Goal: Task Accomplishment & Management: Complete application form

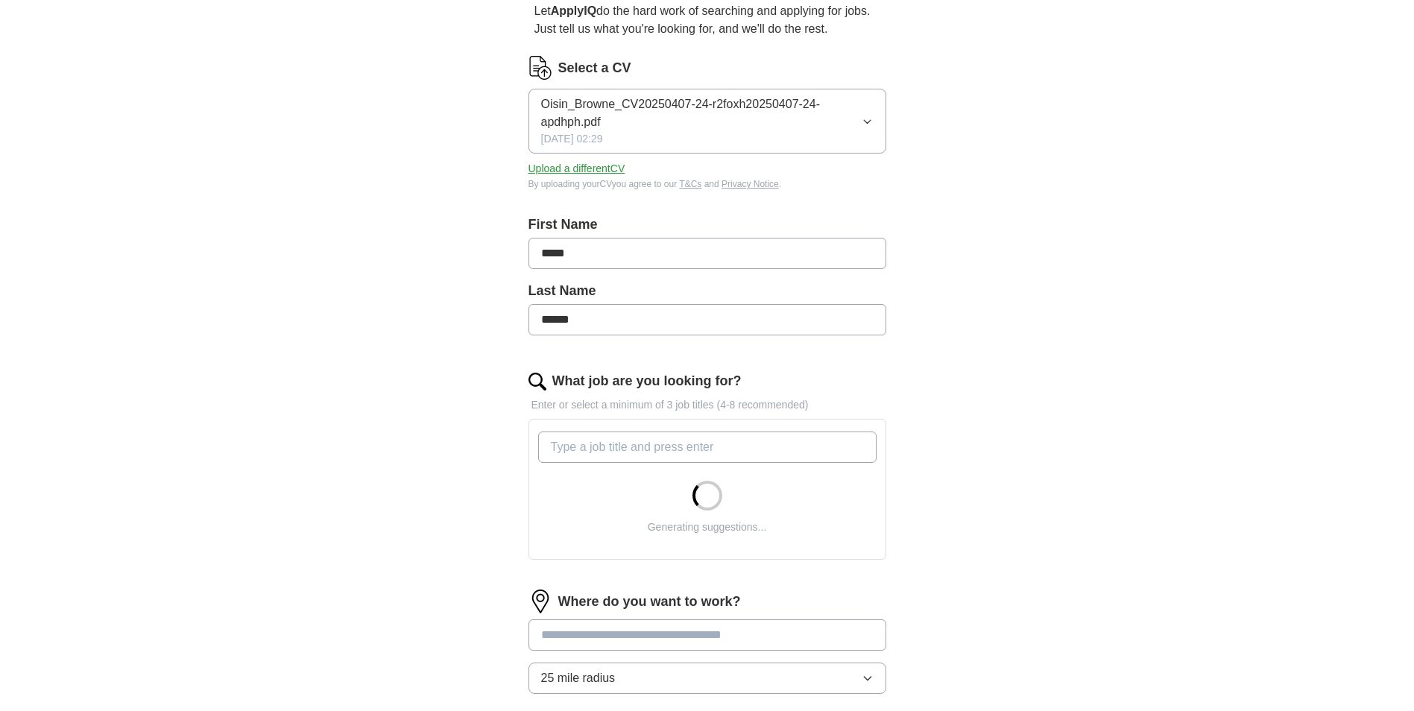
scroll to position [149, 0]
click at [686, 435] on input "What job are you looking for?" at bounding box center [707, 445] width 338 height 31
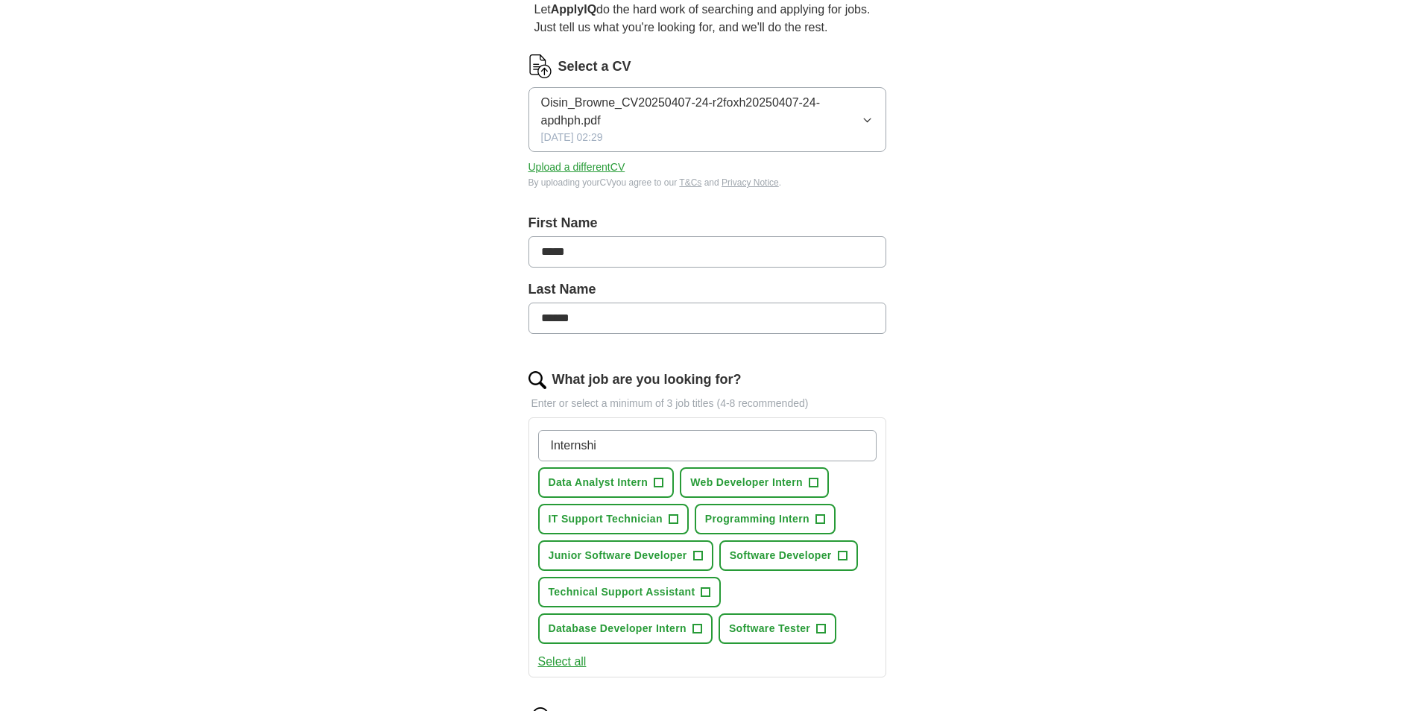
type input "Internshi"
click at [642, 476] on span "Data Analyst Intern" at bounding box center [599, 483] width 100 height 16
click at [734, 478] on span "Web Developer Intern" at bounding box center [746, 483] width 113 height 16
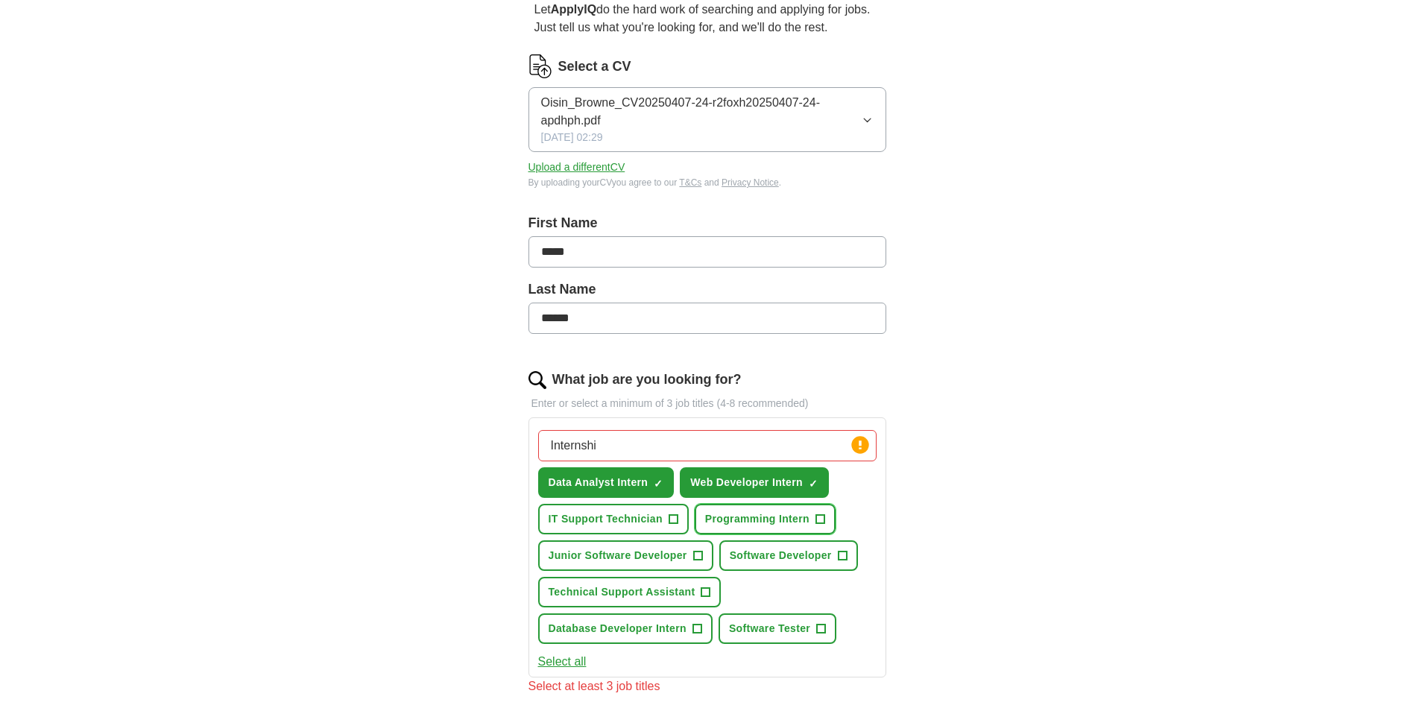
click at [772, 511] on span "Programming Intern" at bounding box center [757, 519] width 104 height 16
click at [770, 554] on span "Software Developer" at bounding box center [781, 556] width 102 height 16
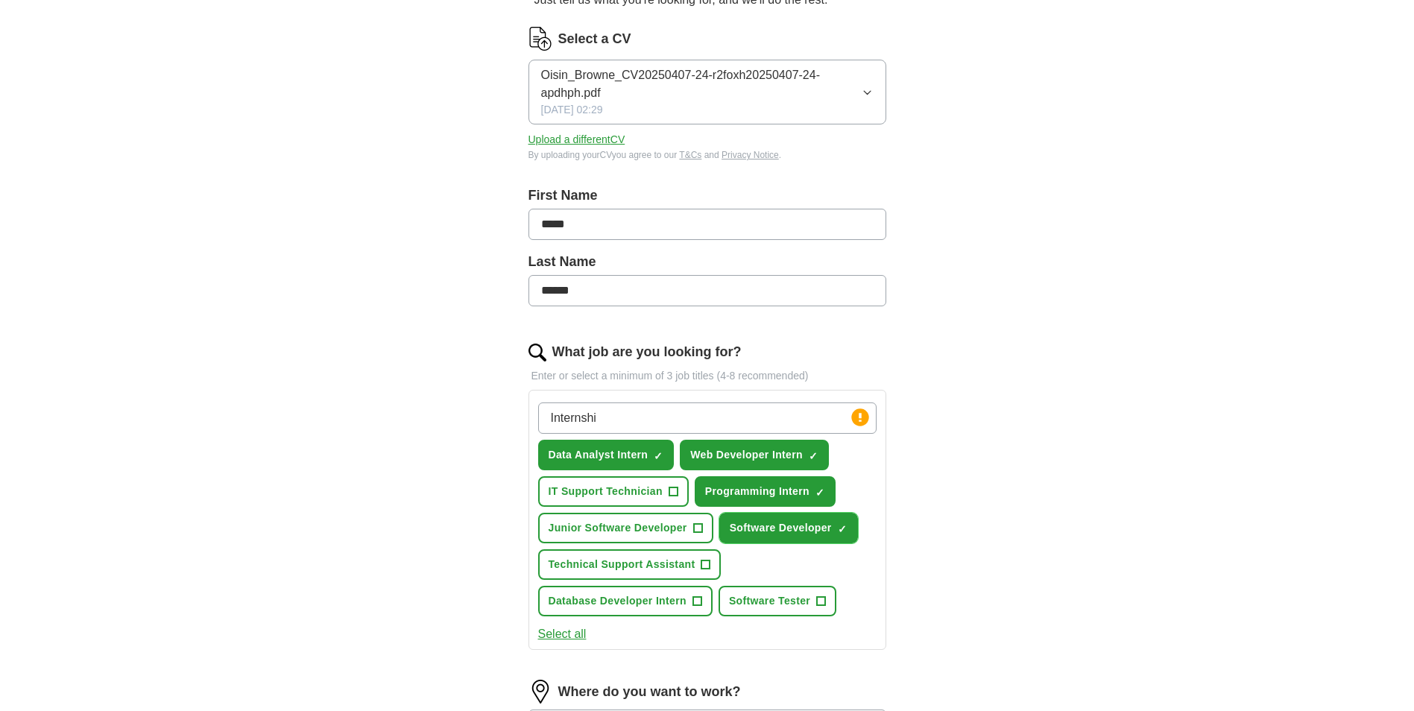
scroll to position [224, 0]
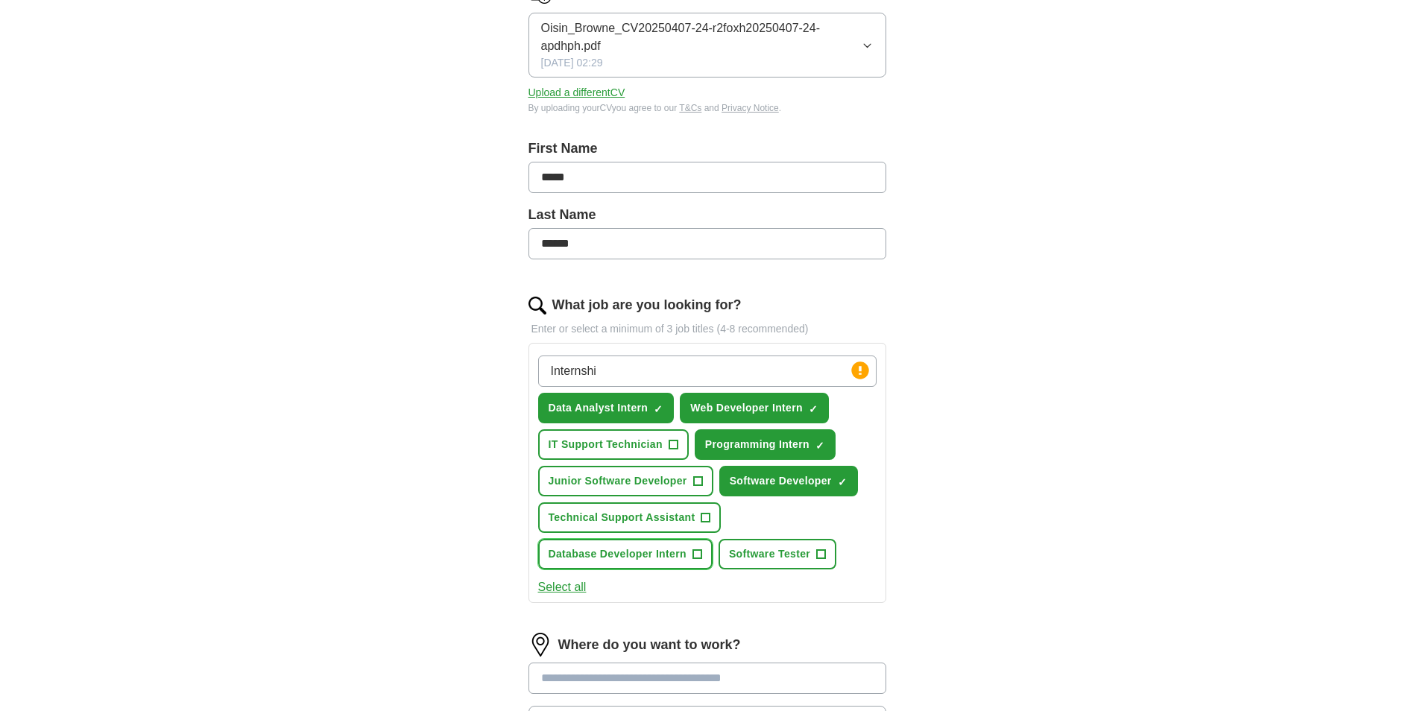
click at [672, 551] on span "Database Developer Intern" at bounding box center [618, 554] width 138 height 16
click at [837, 479] on button "Software Developer ✓ ×" at bounding box center [788, 481] width 139 height 31
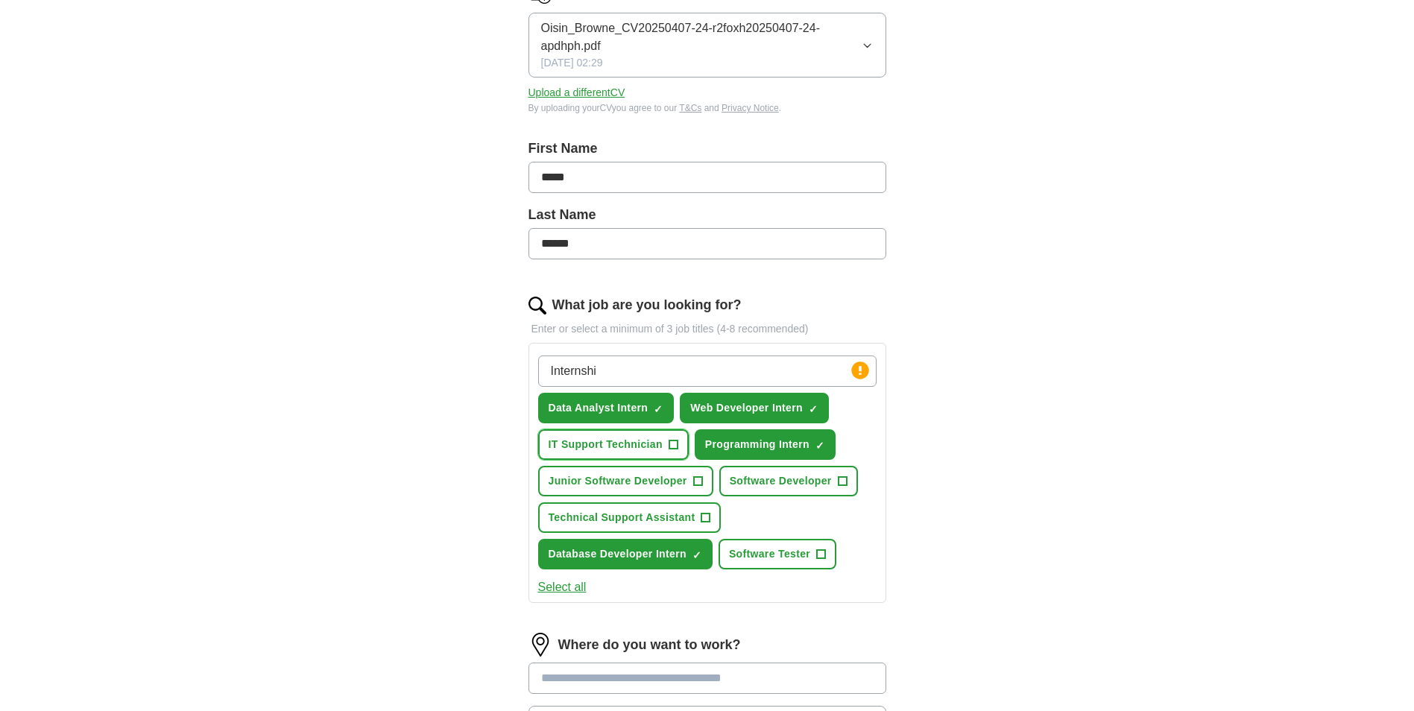
click at [669, 442] on span "+" at bounding box center [673, 445] width 9 height 12
click at [757, 473] on span "Software Developer" at bounding box center [781, 481] width 102 height 16
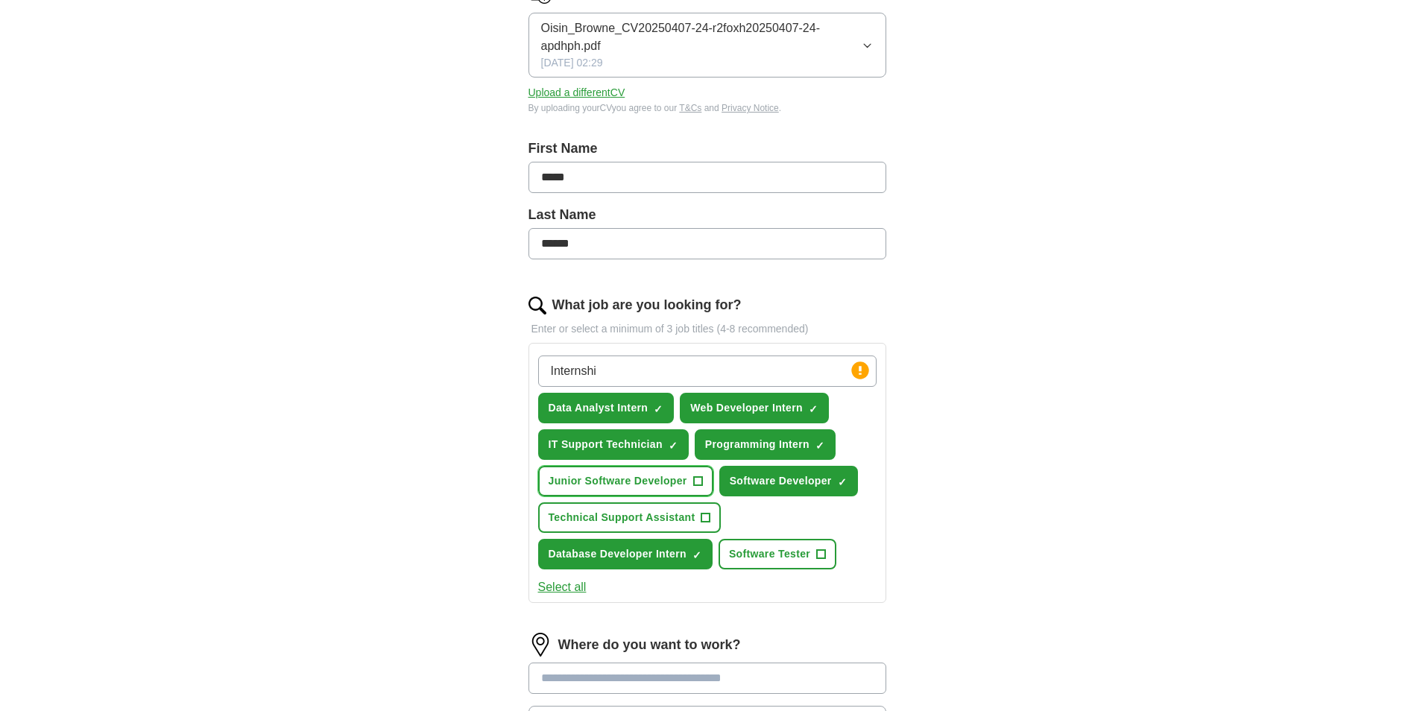
click at [669, 470] on button "Junior Software Developer +" at bounding box center [625, 481] width 175 height 31
drag, startPoint x: 693, startPoint y: 495, endPoint x: 703, endPoint y: 508, distance: 16.6
click at [693, 496] on button "Junior Software Developer ✓ ×" at bounding box center [625, 481] width 175 height 31
click at [705, 513] on span "+" at bounding box center [706, 518] width 9 height 12
click at [689, 481] on button "Junior Software Developer +" at bounding box center [625, 481] width 175 height 31
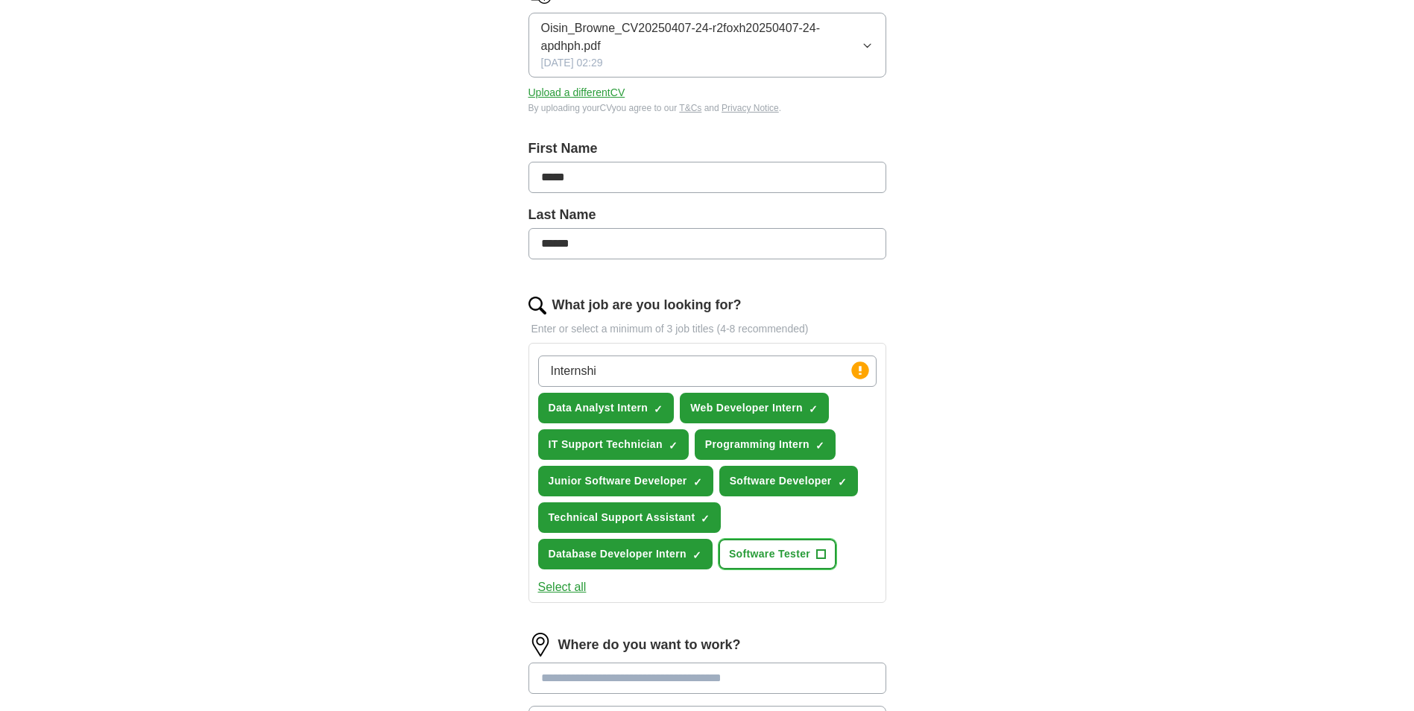
drag, startPoint x: 775, startPoint y: 557, endPoint x: 781, endPoint y: 547, distance: 11.4
click at [775, 556] on span "Software Tester" at bounding box center [769, 554] width 81 height 16
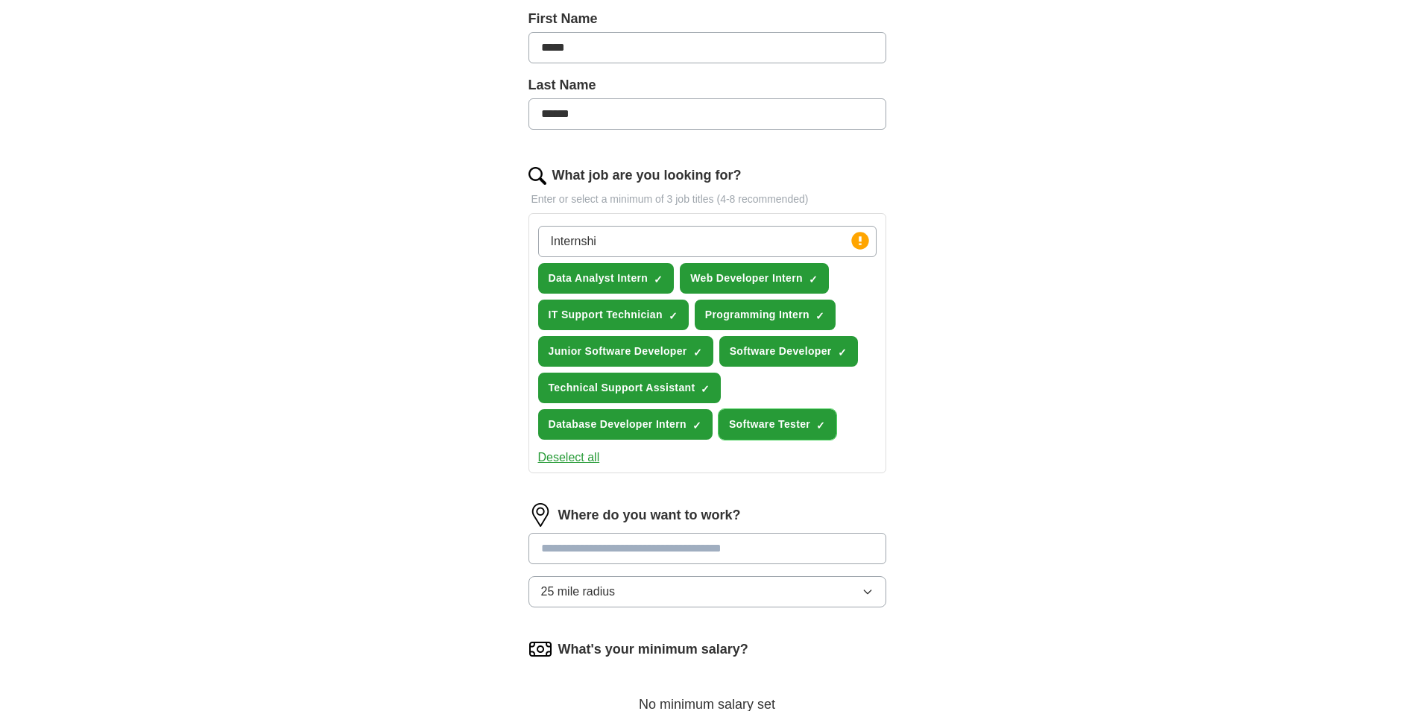
scroll to position [373, 0]
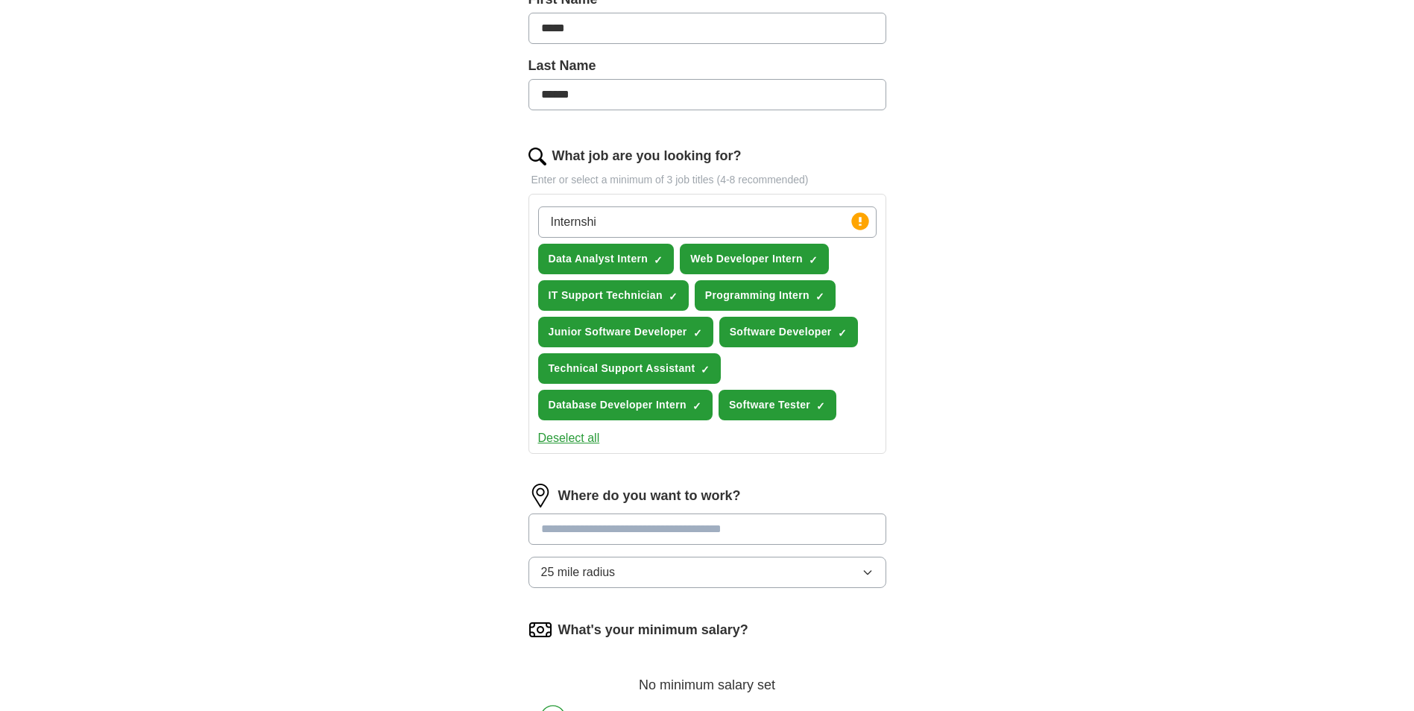
click at [692, 527] on input at bounding box center [708, 529] width 358 height 31
type input "*******"
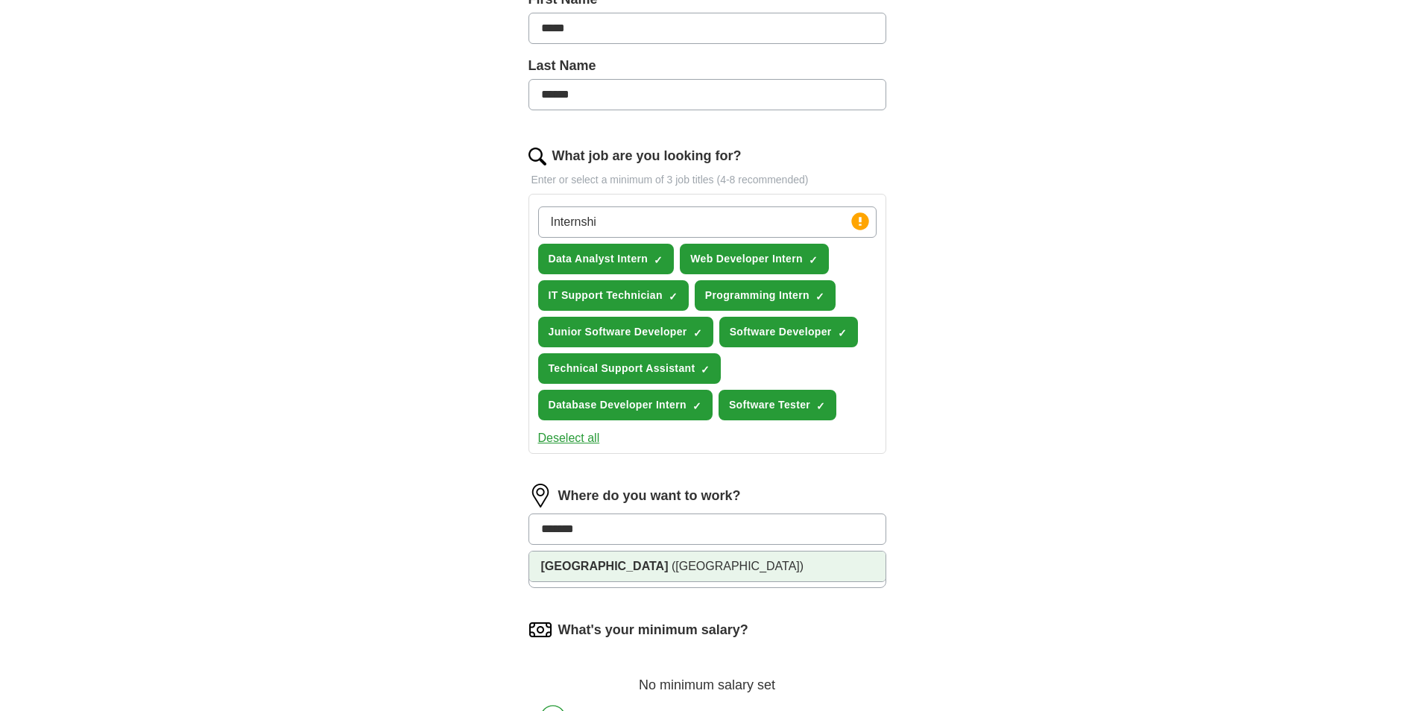
click at [672, 569] on span "([GEOGRAPHIC_DATA])" at bounding box center [738, 566] width 132 height 13
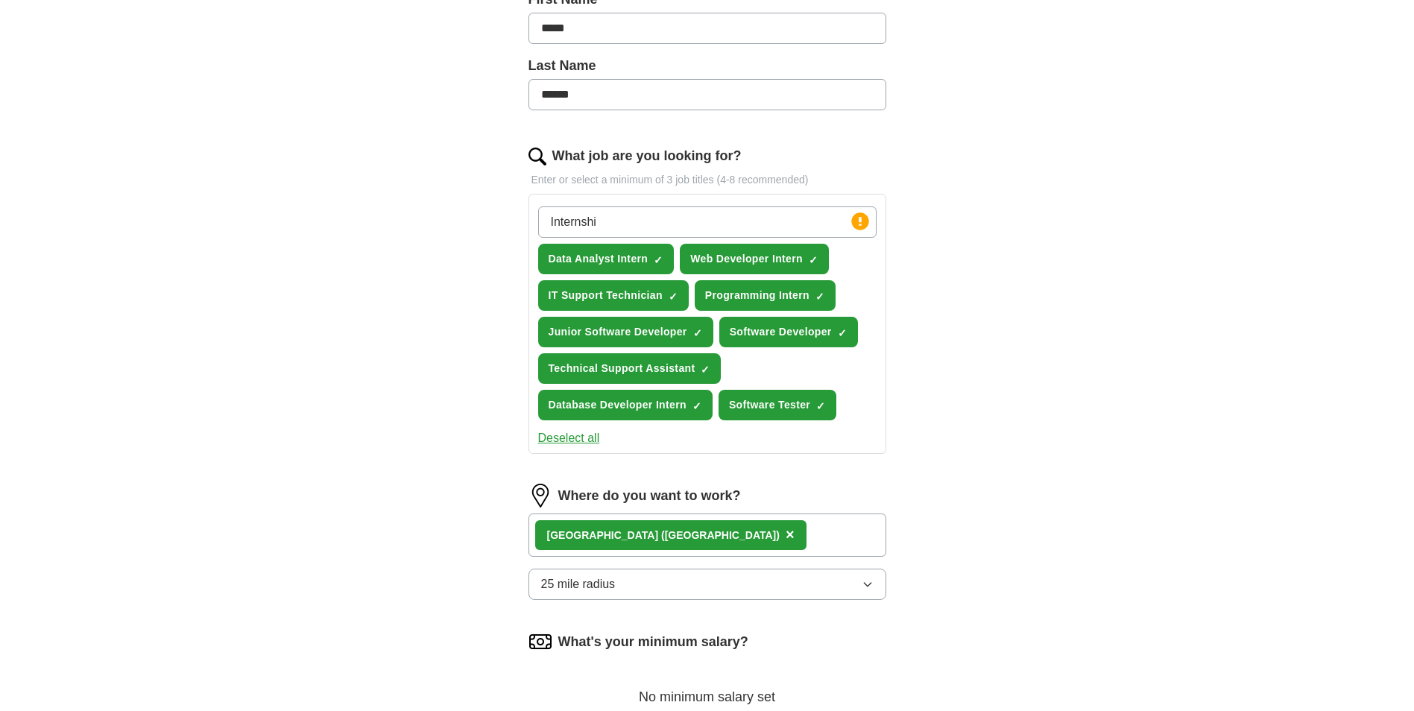
click at [667, 572] on button "25 mile radius" at bounding box center [708, 584] width 358 height 31
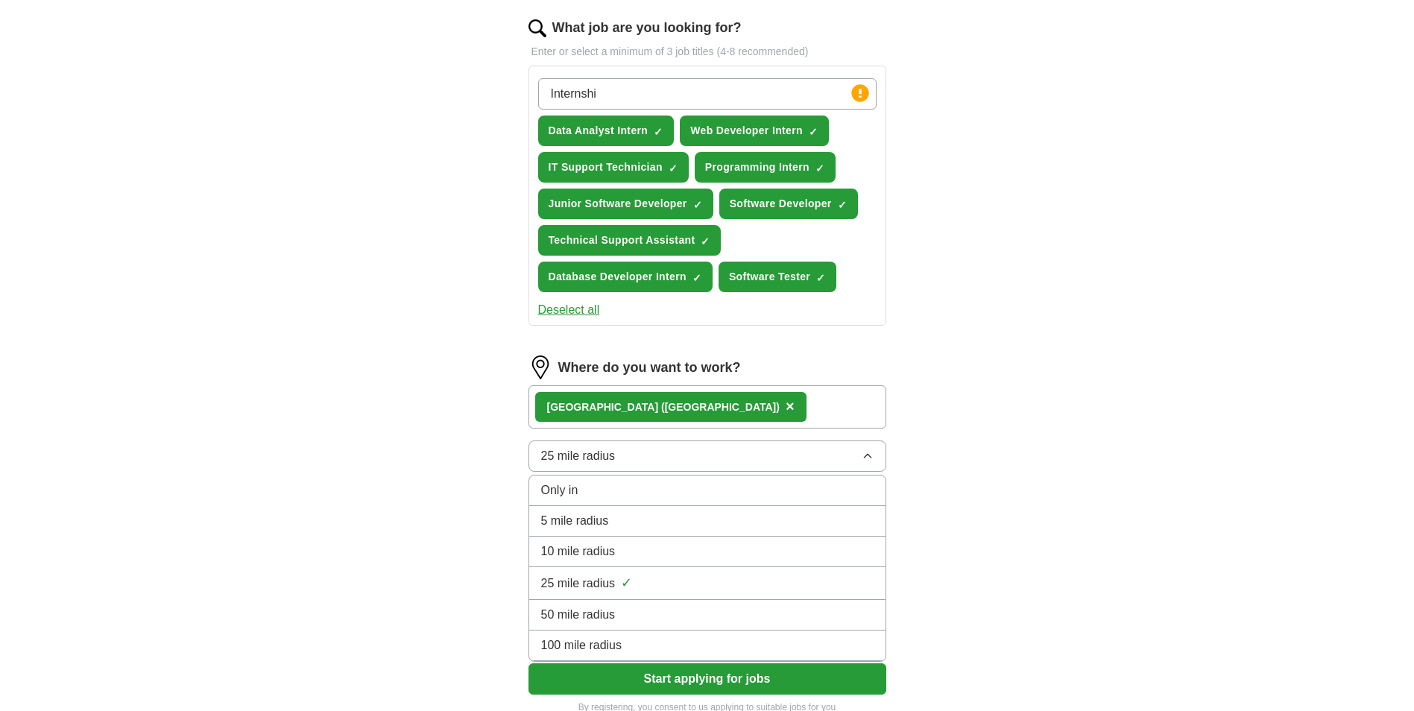
scroll to position [522, 0]
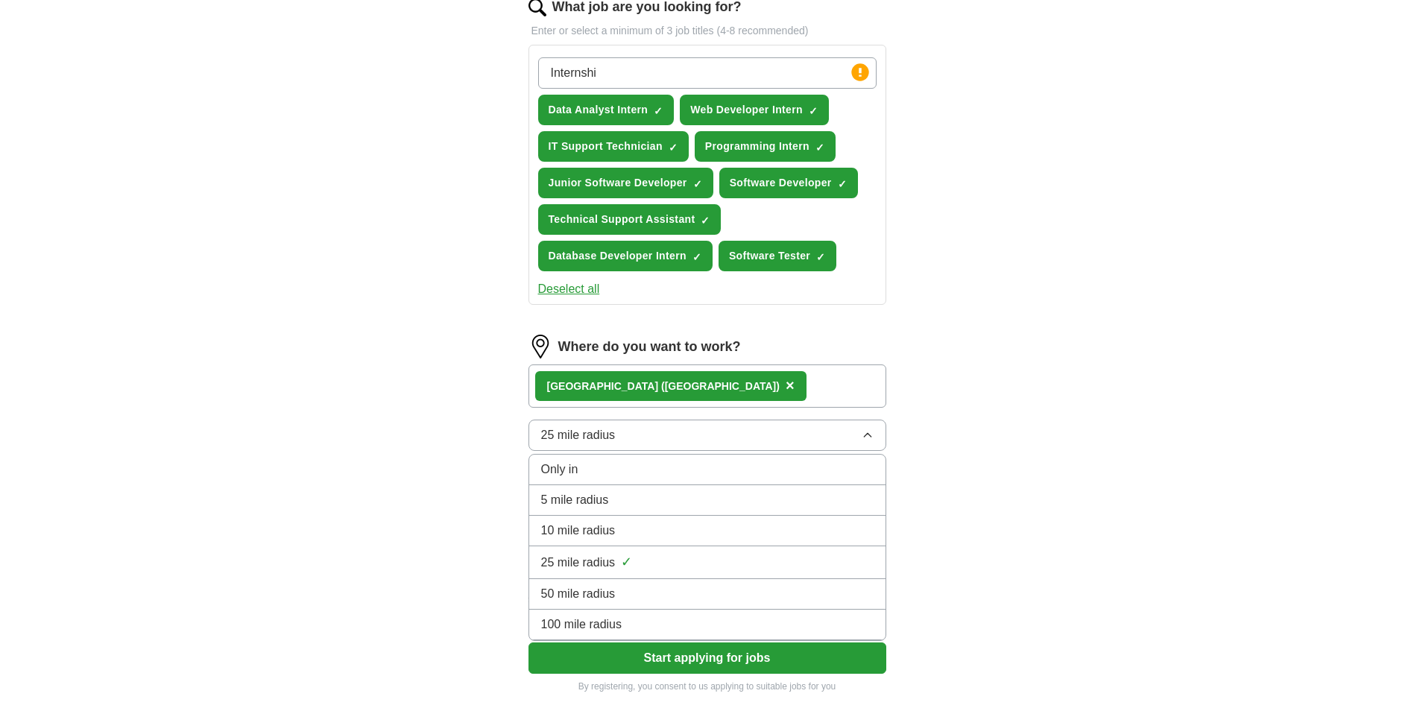
click at [449, 531] on div "ApplyIQ Let ApplyIQ do the hard work of searching and applying for jobs. Just t…" at bounding box center [707, 119] width 954 height 1191
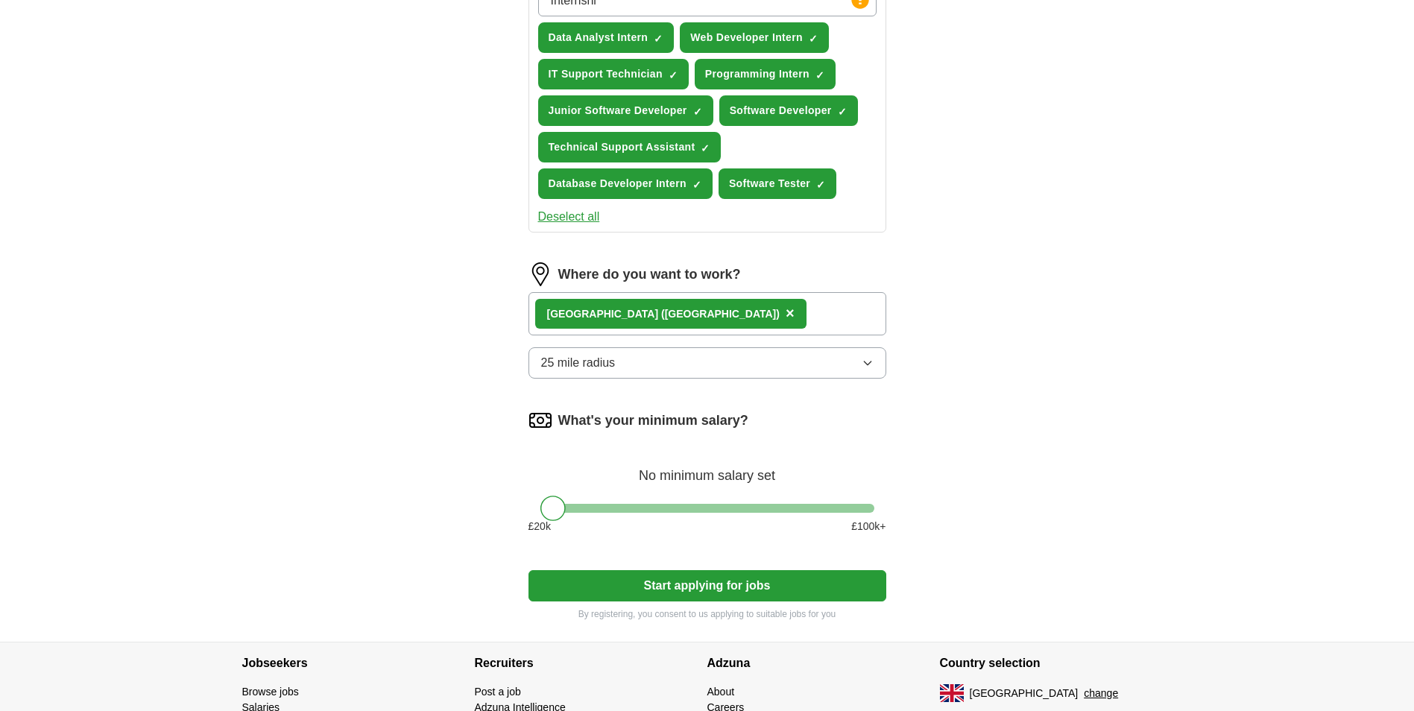
scroll to position [596, 0]
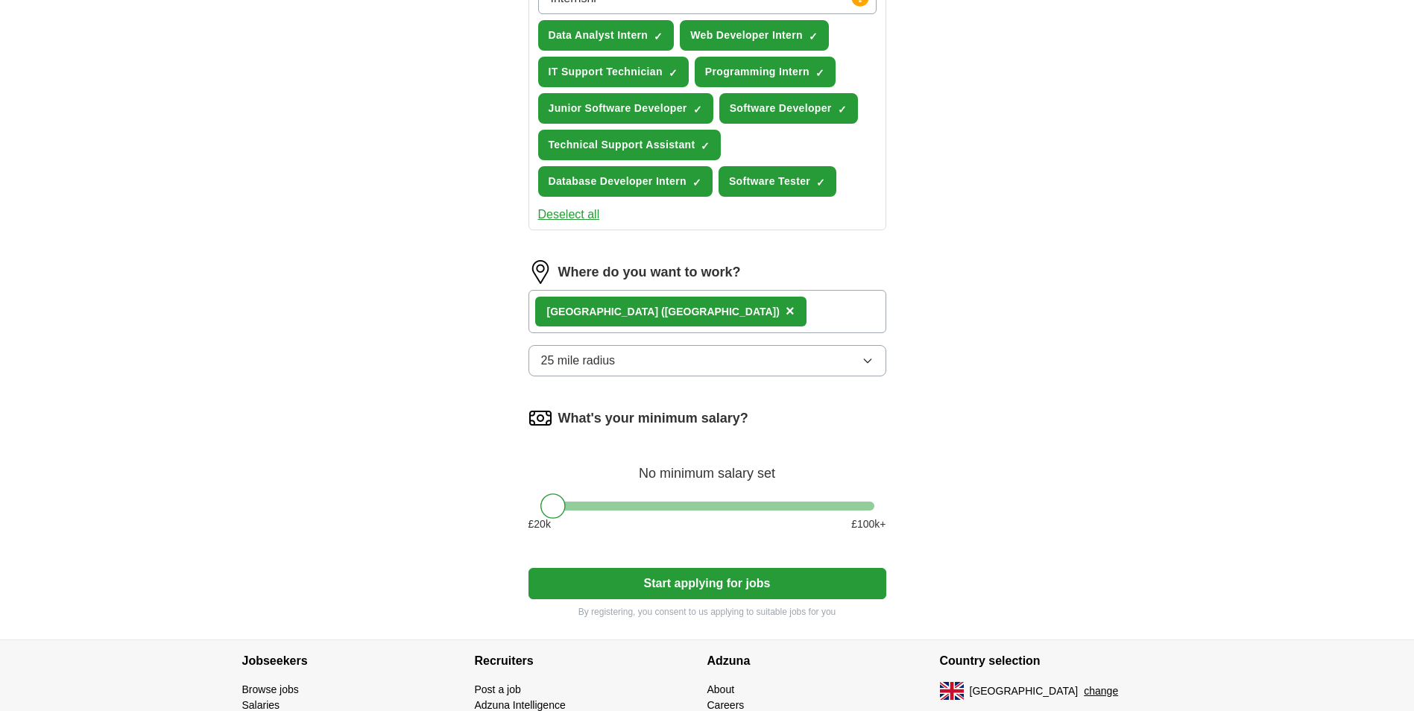
click at [674, 590] on button "Start applying for jobs" at bounding box center [708, 583] width 358 height 31
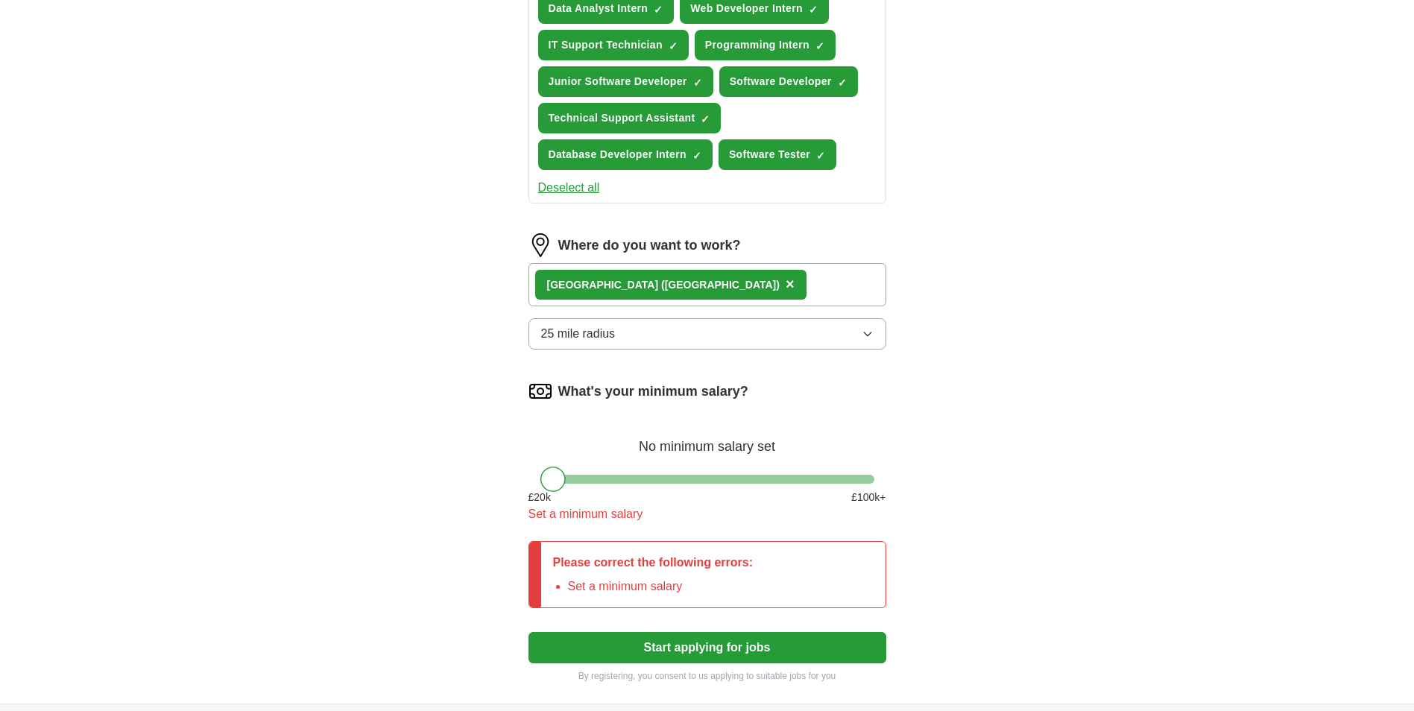
scroll to position [671, 0]
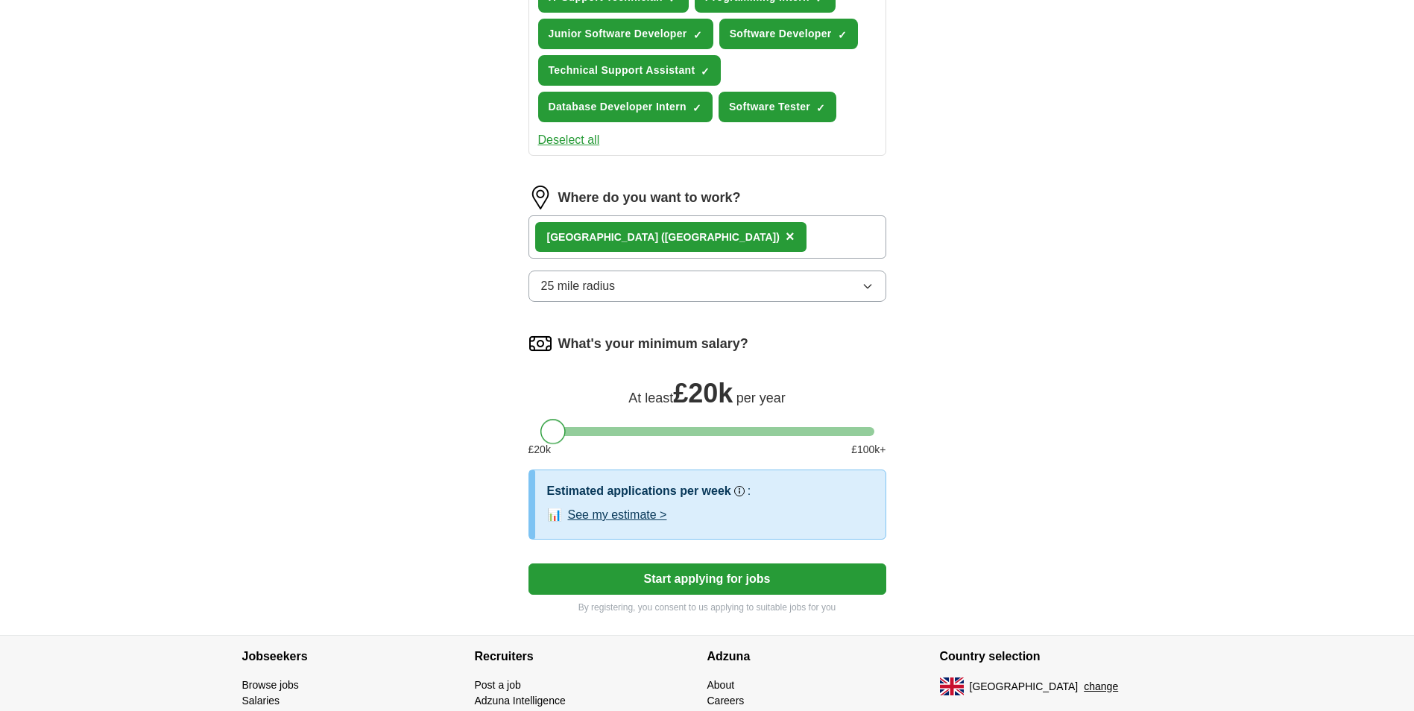
click at [553, 428] on div at bounding box center [553, 431] width 25 height 25
click at [658, 569] on button "Start applying for jobs" at bounding box center [708, 579] width 358 height 31
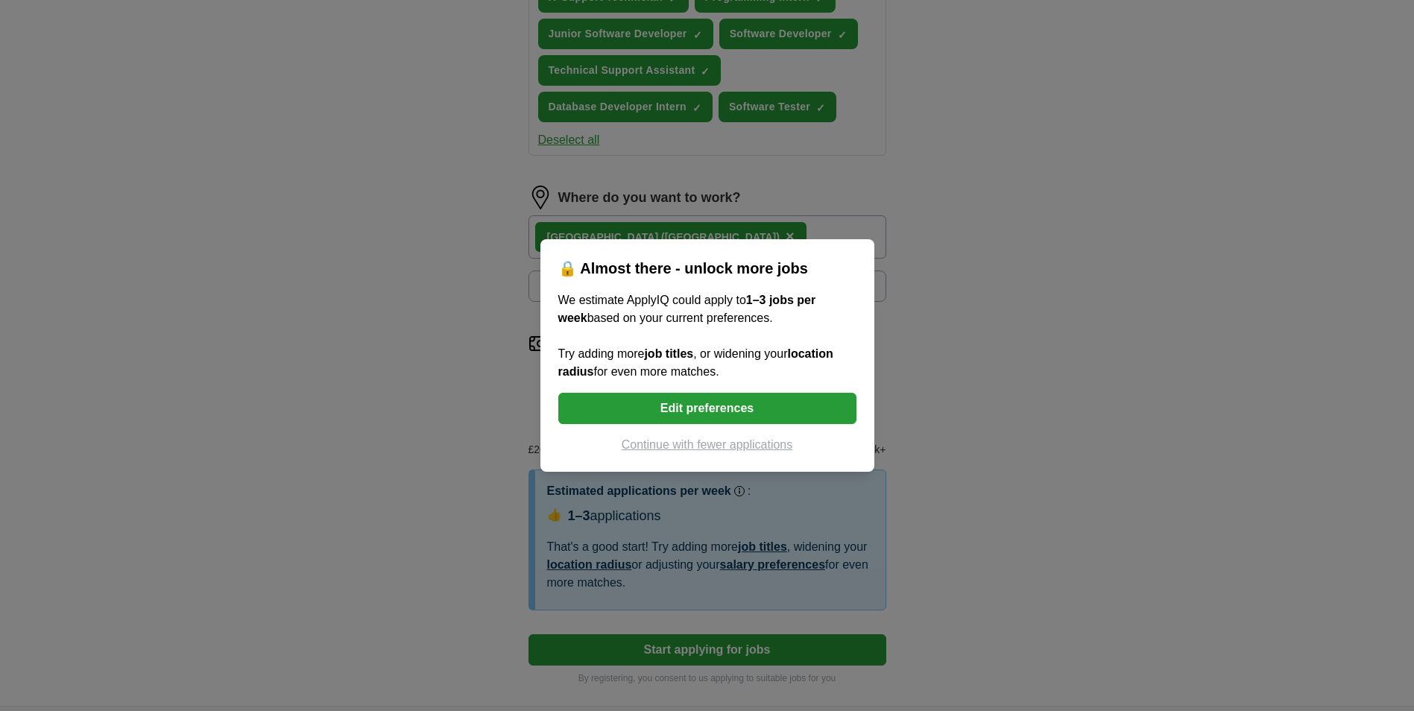
click at [699, 403] on button "Edit preferences" at bounding box center [707, 408] width 298 height 31
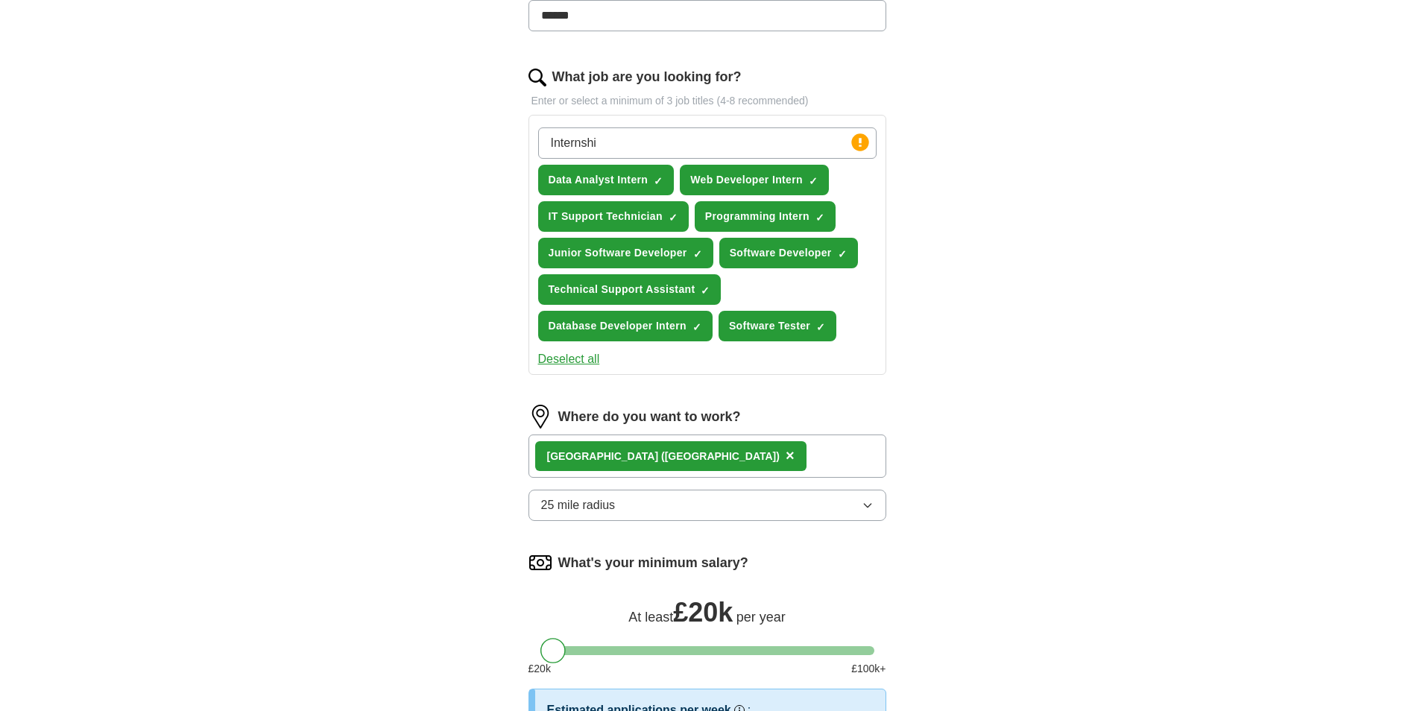
scroll to position [447, 0]
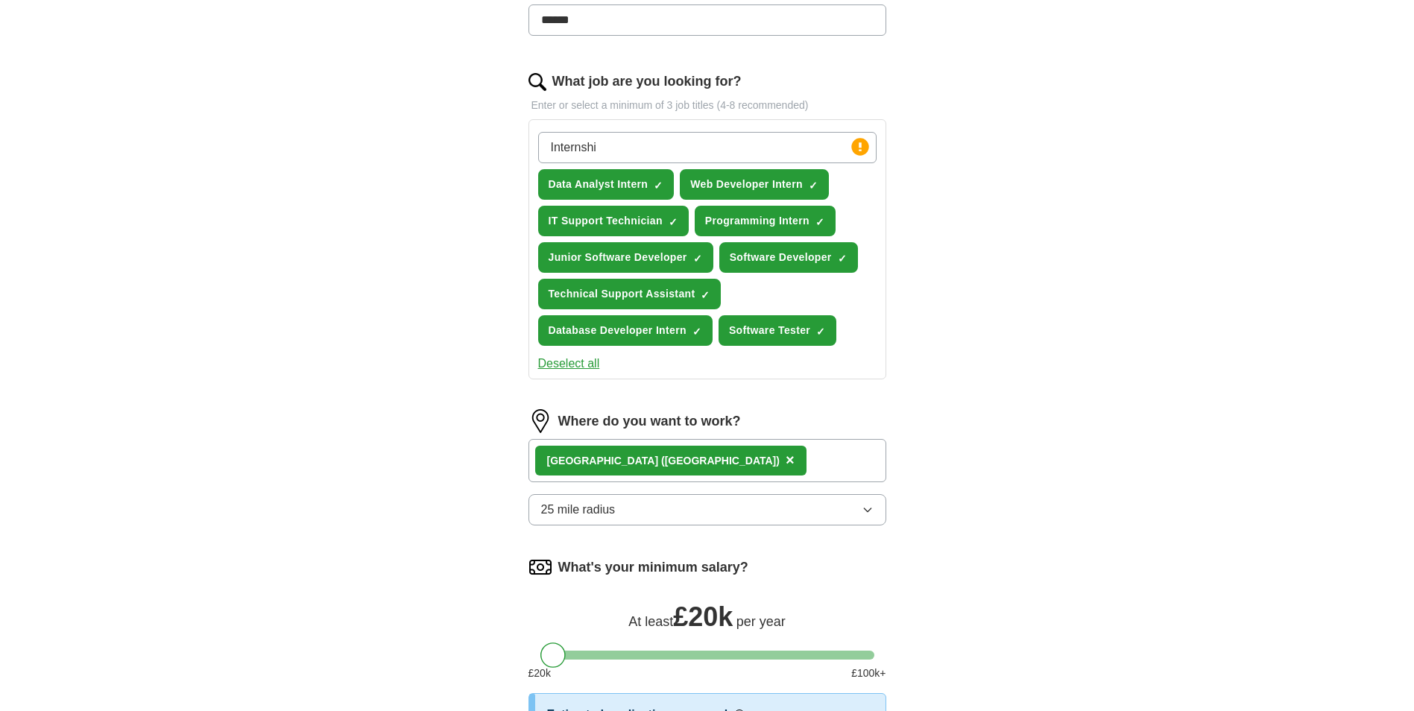
drag, startPoint x: 634, startPoint y: 146, endPoint x: 497, endPoint y: 150, distance: 136.5
click at [497, 150] on div "Let ApplyIQ do the hard work of searching and applying for jobs. Just tell us w…" at bounding box center [707, 306] width 477 height 1248
type input "Student"
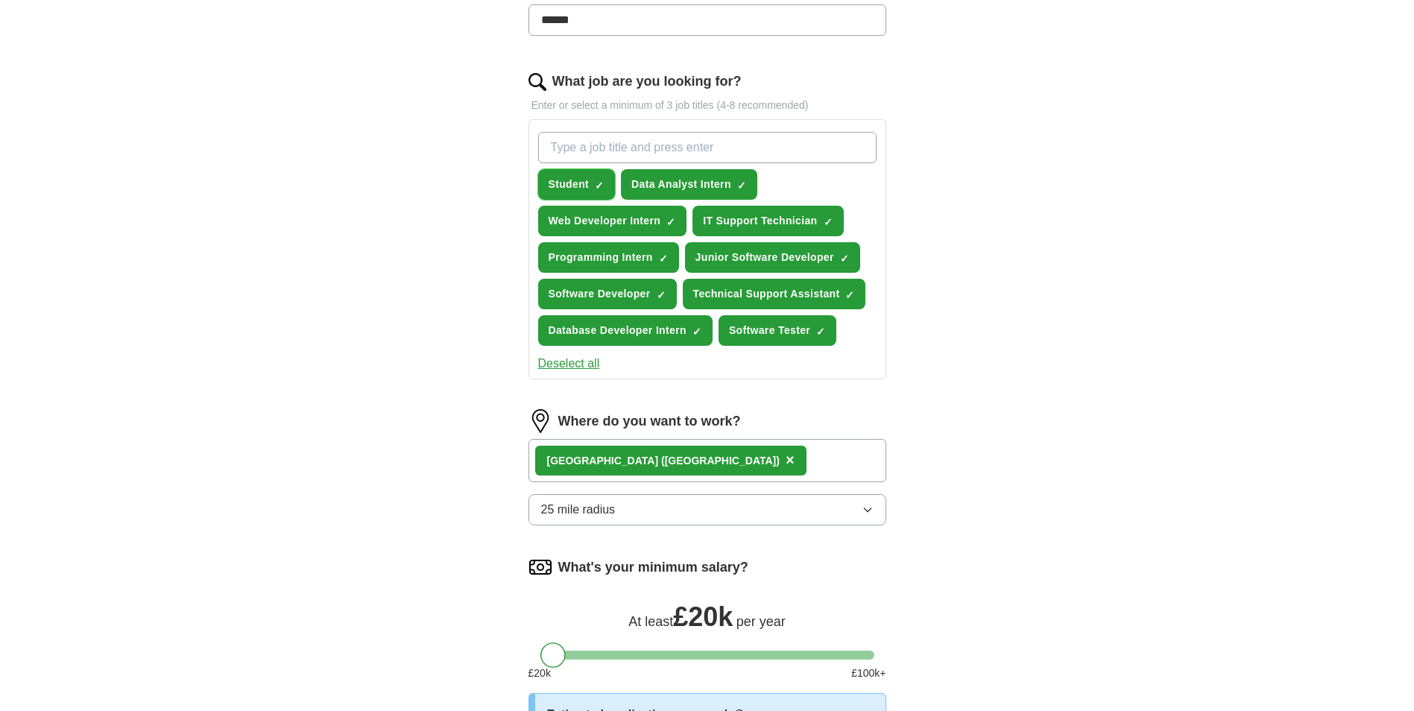
click at [596, 173] on button "Student ✓ ×" at bounding box center [577, 184] width 78 height 31
click at [586, 147] on input "What job are you looking for?" at bounding box center [707, 147] width 338 height 31
click at [588, 182] on span "Student" at bounding box center [569, 185] width 41 height 16
click at [592, 148] on input "What job are you looking for?" at bounding box center [707, 147] width 338 height 31
type input "S"
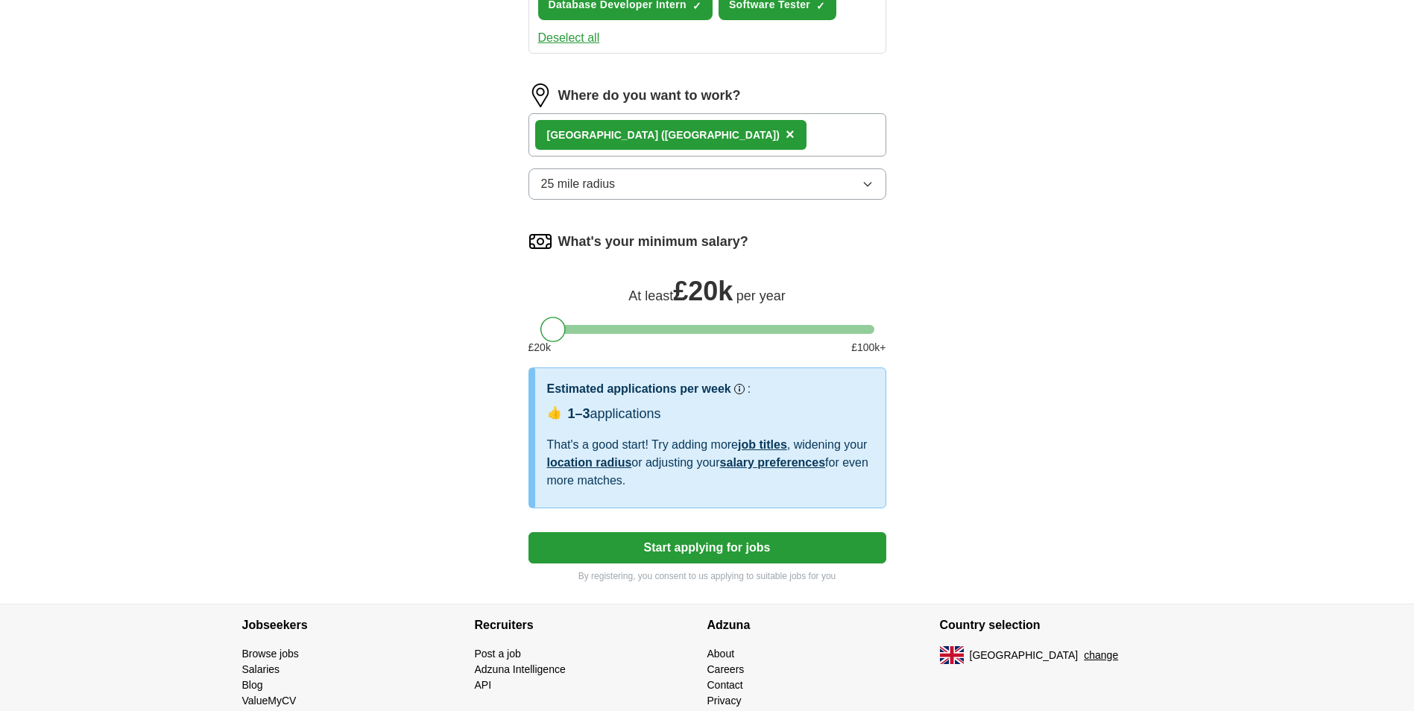
scroll to position [832, 0]
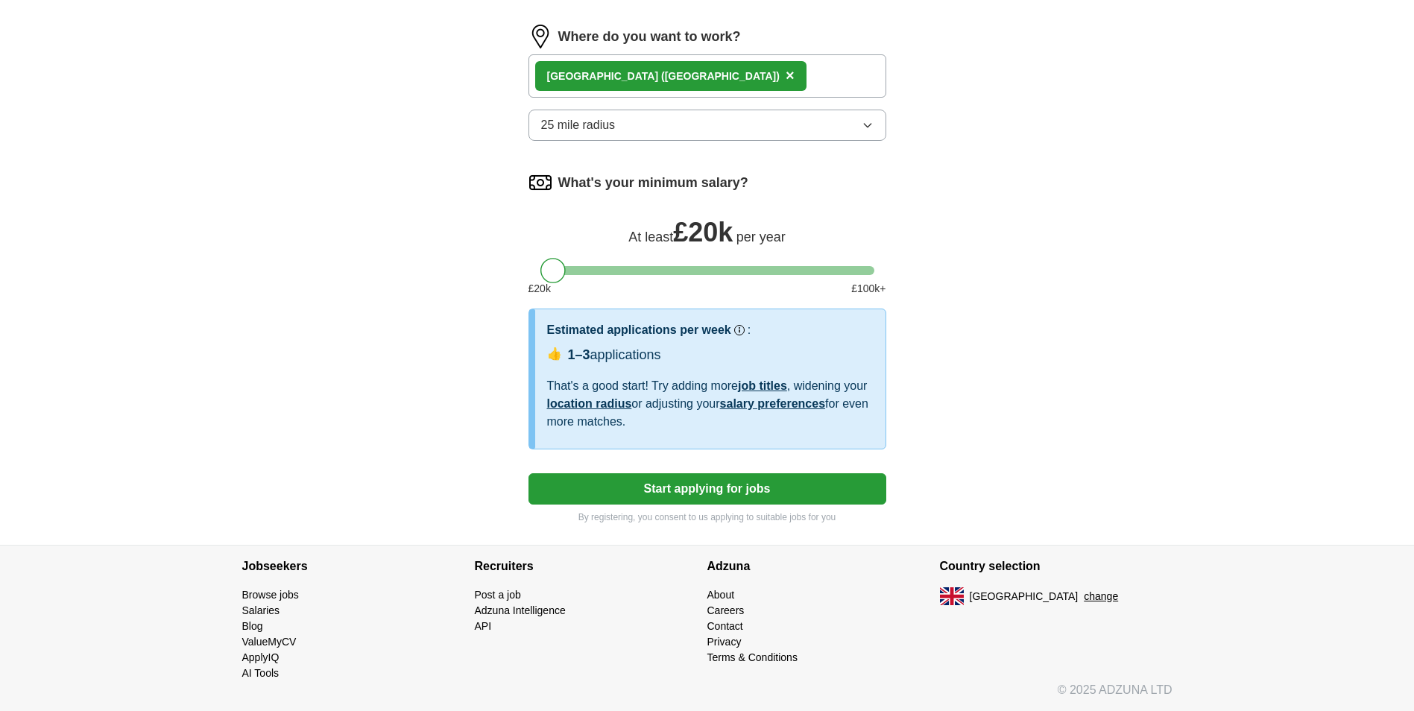
click at [725, 482] on button "Start applying for jobs" at bounding box center [708, 488] width 358 height 31
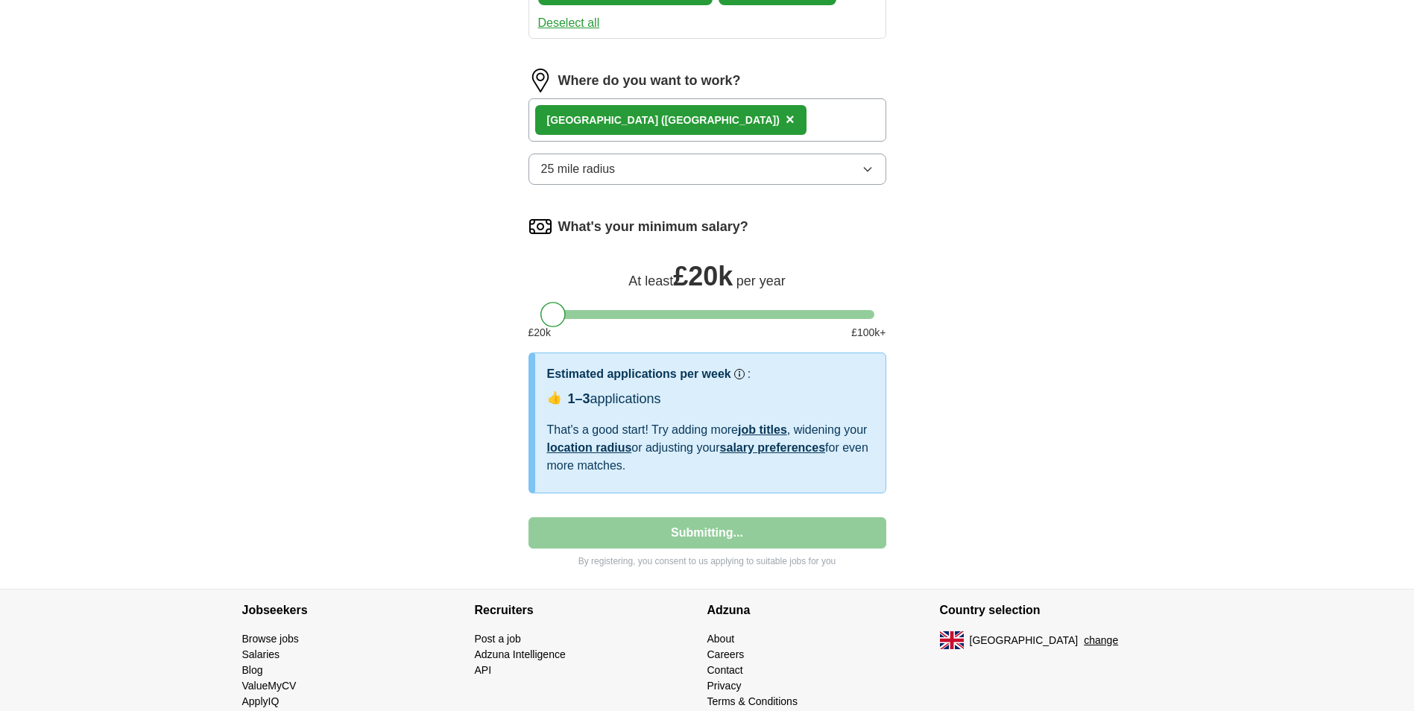
select select "**"
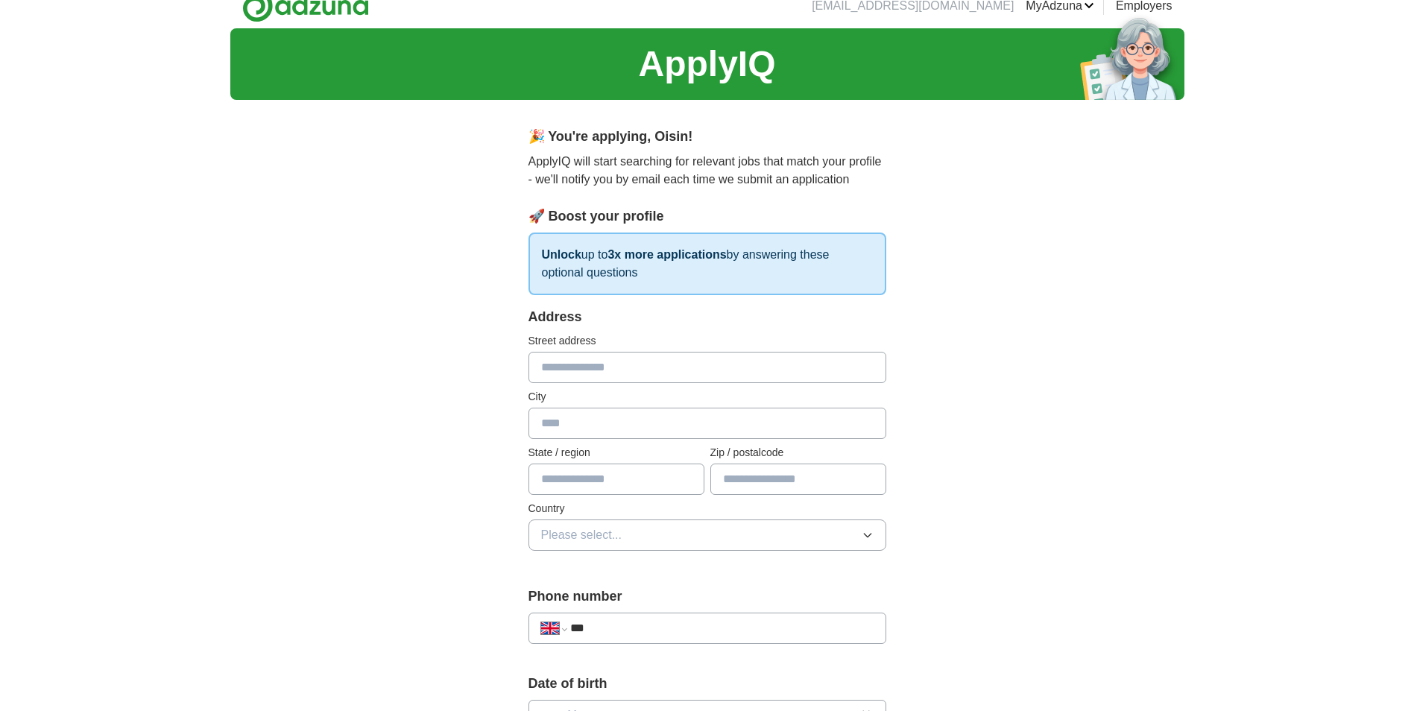
scroll to position [0, 0]
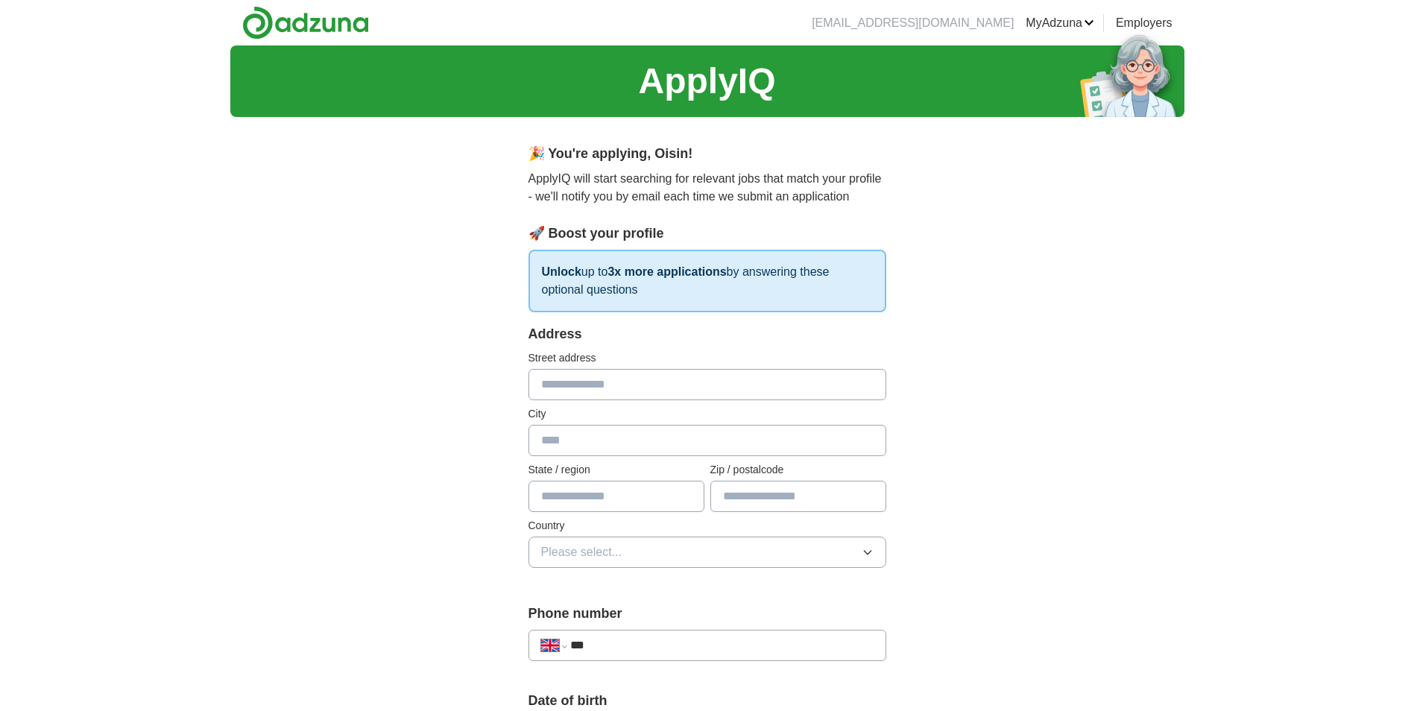
click at [597, 400] on input "text" at bounding box center [708, 384] width 358 height 31
type input "**********"
type input "*******"
type input "********"
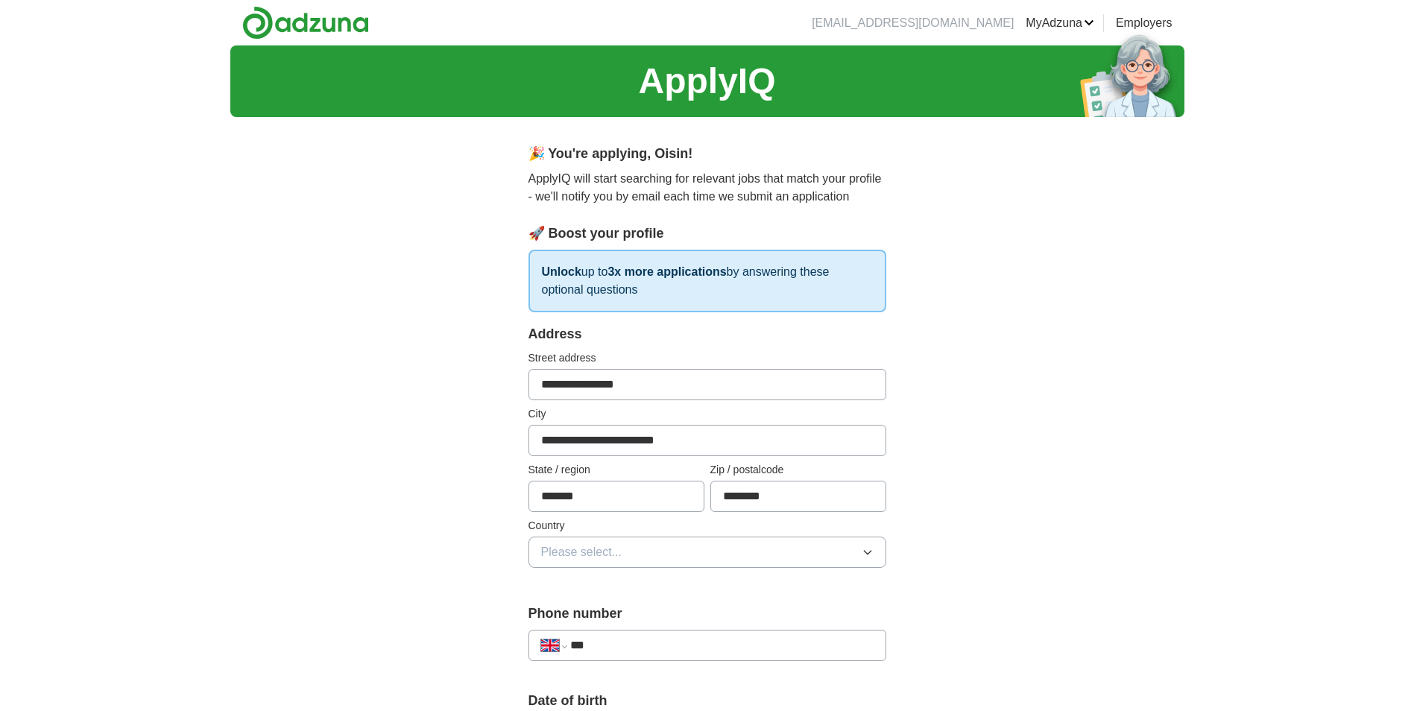
drag, startPoint x: 695, startPoint y: 443, endPoint x: 579, endPoint y: 442, distance: 116.3
click at [579, 442] on input "**********" at bounding box center [708, 440] width 358 height 31
type input "*******"
click at [1006, 427] on div "**********" at bounding box center [707, 714] width 954 height 1338
drag, startPoint x: 644, startPoint y: 496, endPoint x: 450, endPoint y: 493, distance: 194.6
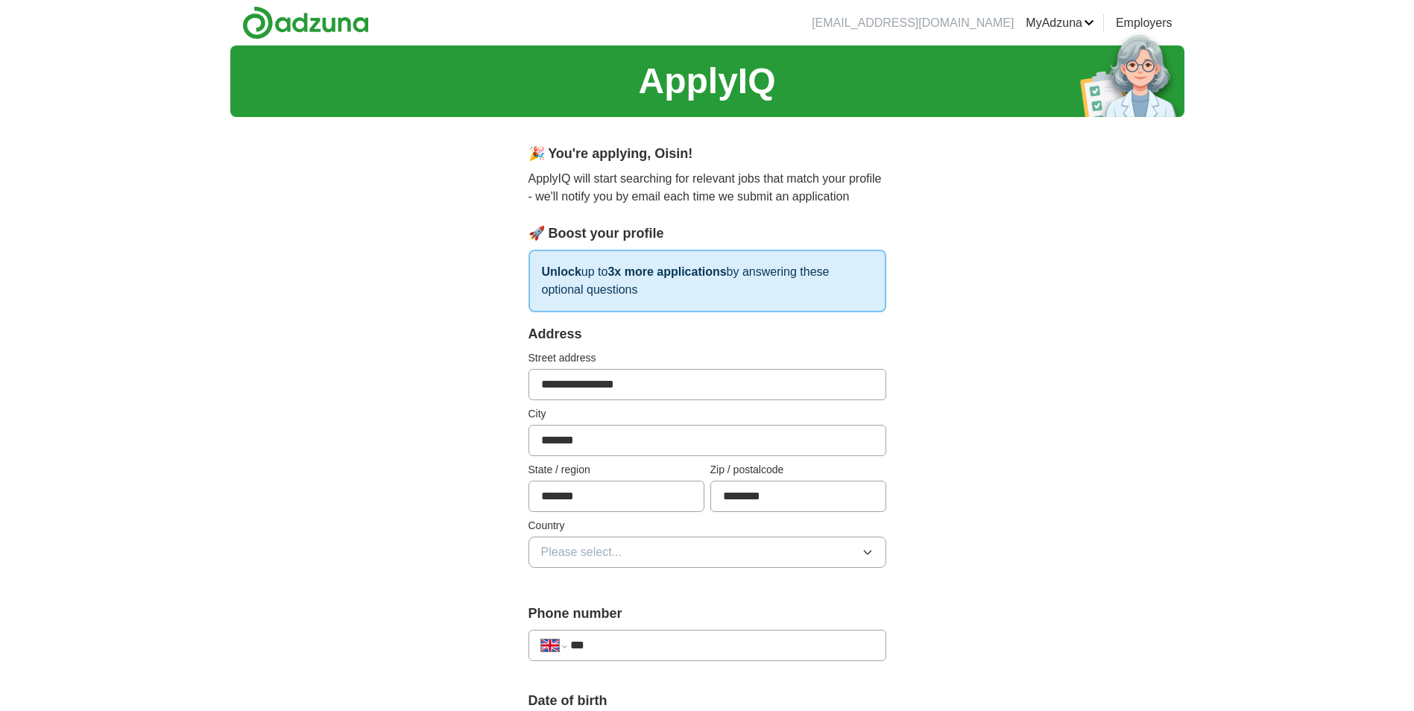
click at [456, 494] on div "**********" at bounding box center [707, 714] width 954 height 1338
click at [462, 473] on div "**********" at bounding box center [707, 714] width 954 height 1338
click at [631, 551] on button "Please select..." at bounding box center [708, 552] width 358 height 31
click at [629, 586] on div "[GEOGRAPHIC_DATA]" at bounding box center [707, 587] width 333 height 18
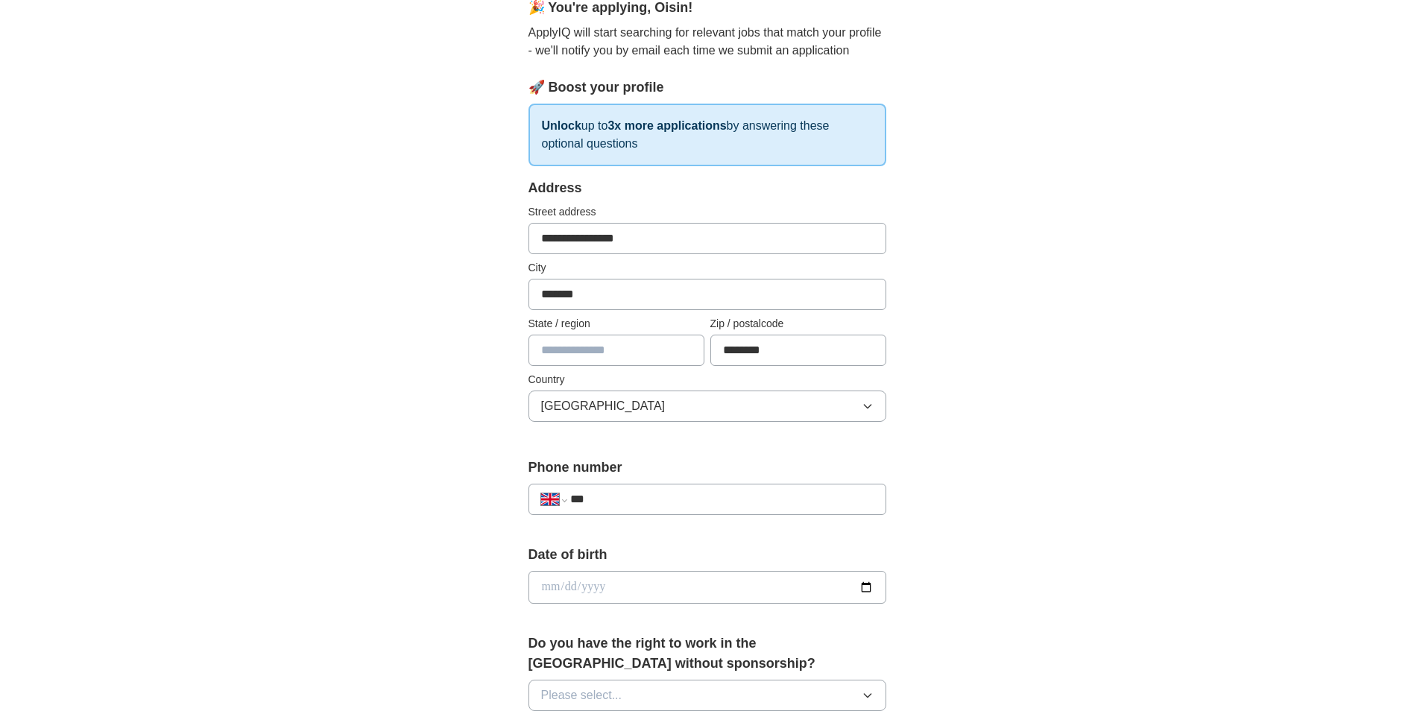
scroll to position [149, 0]
click at [593, 351] on input "text" at bounding box center [617, 347] width 176 height 31
type input "**********"
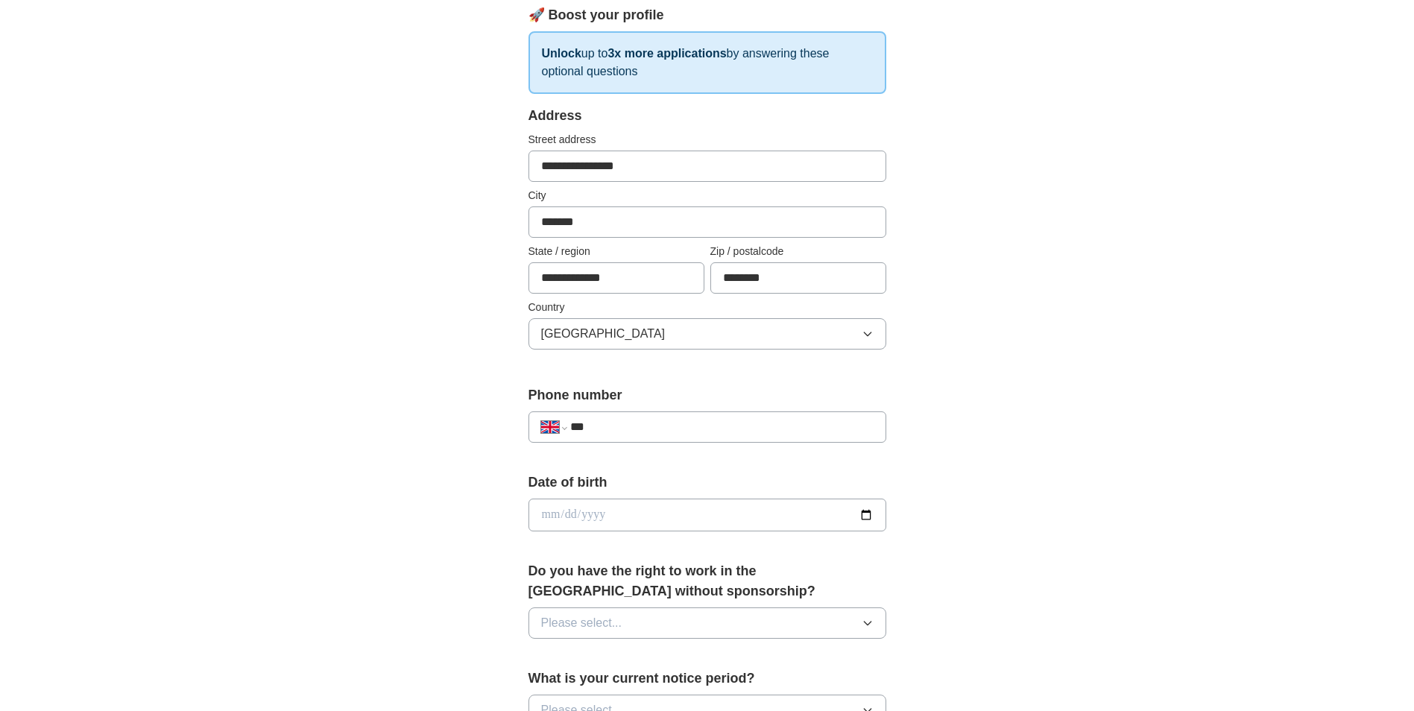
scroll to position [224, 0]
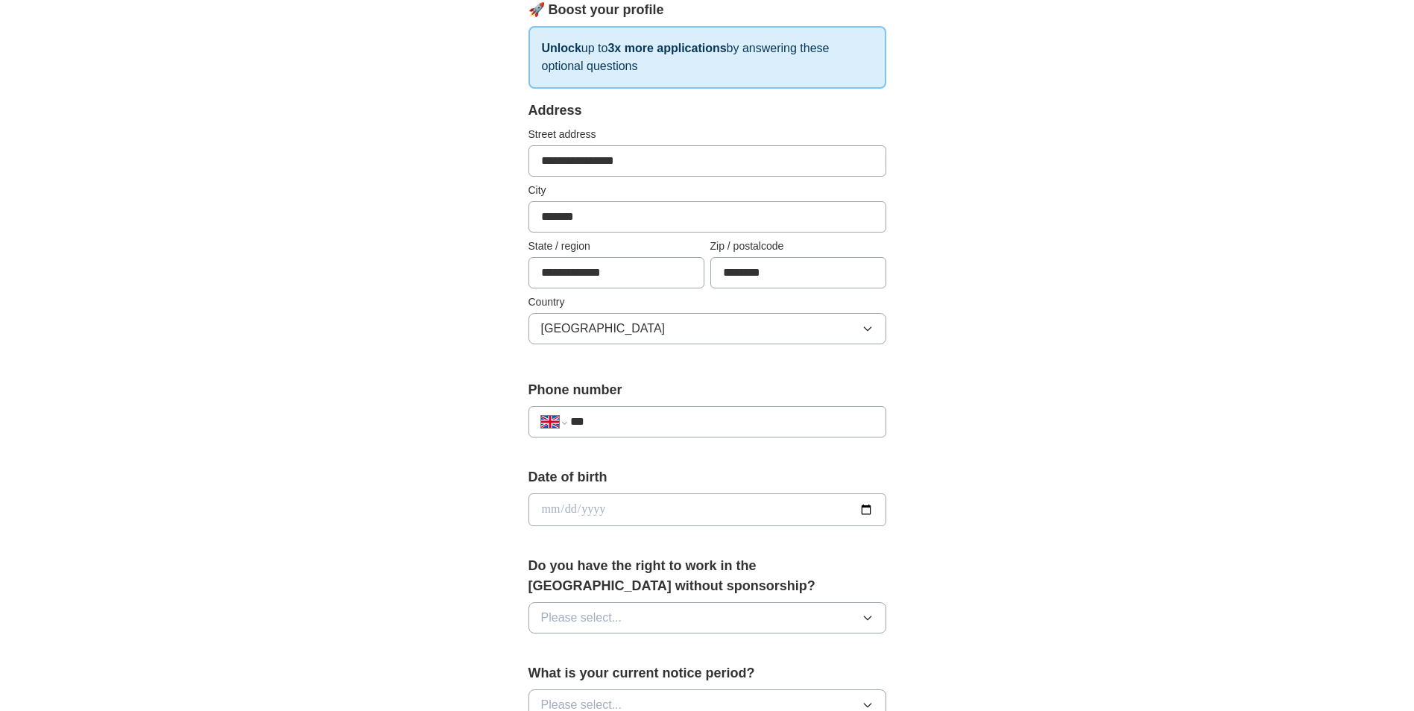
click at [614, 425] on input "***" at bounding box center [721, 422] width 303 height 18
type input "**********"
click at [617, 511] on input "date" at bounding box center [708, 510] width 358 height 33
type input "**********"
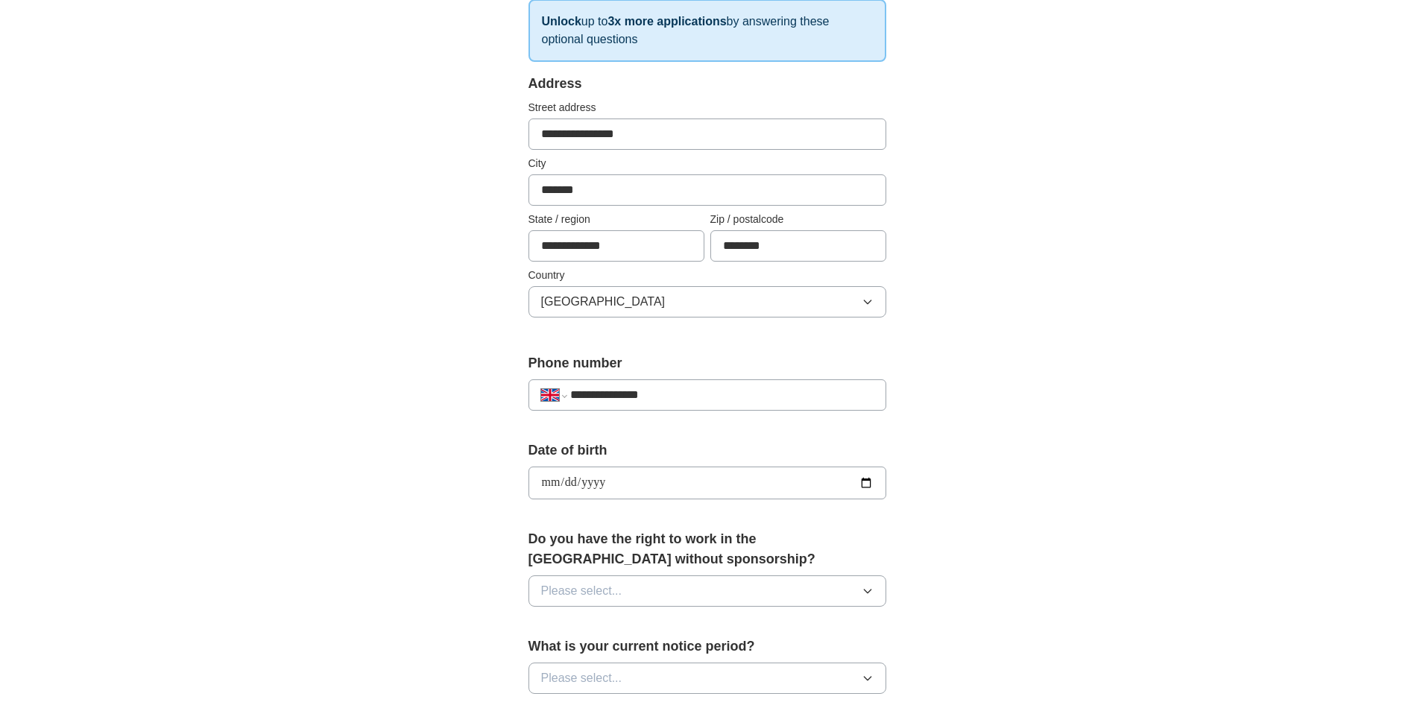
scroll to position [298, 0]
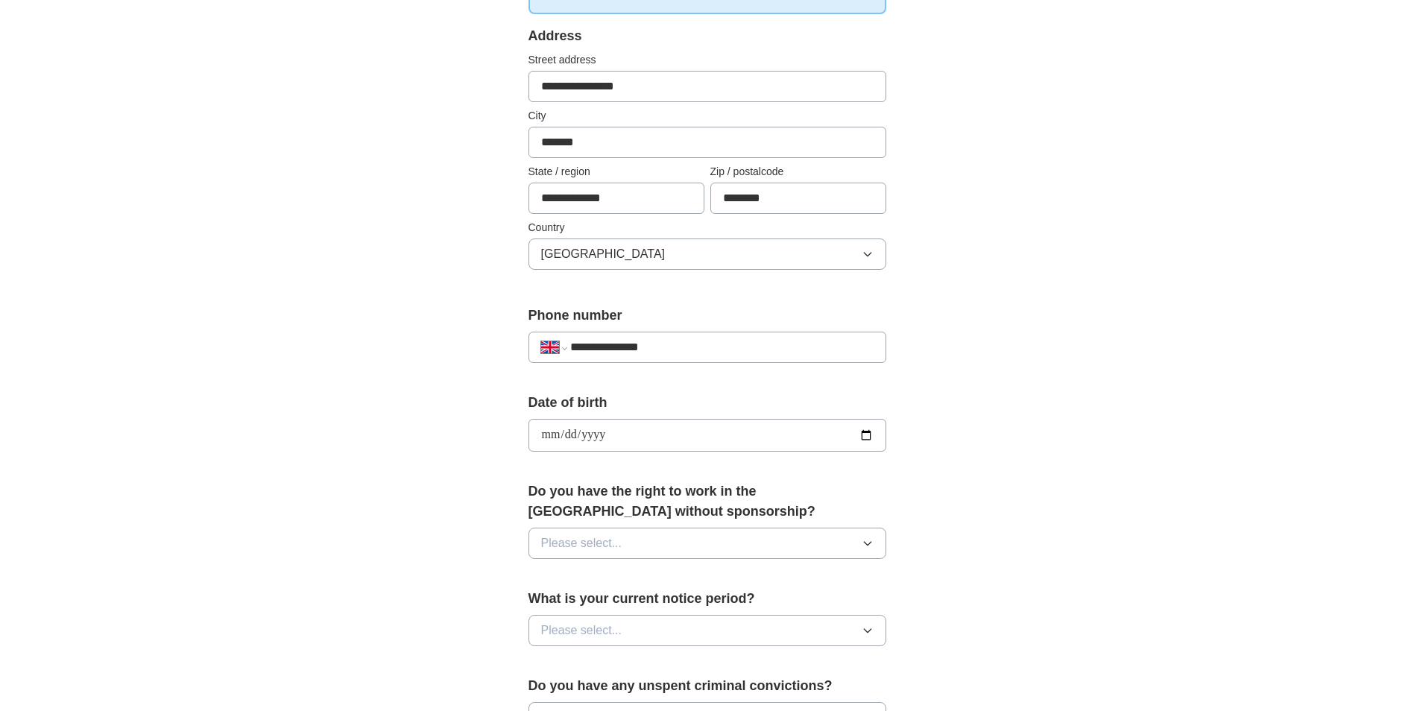
click at [670, 551] on button "Please select..." at bounding box center [708, 543] width 358 height 31
click at [610, 584] on div "Yes" at bounding box center [707, 578] width 333 height 18
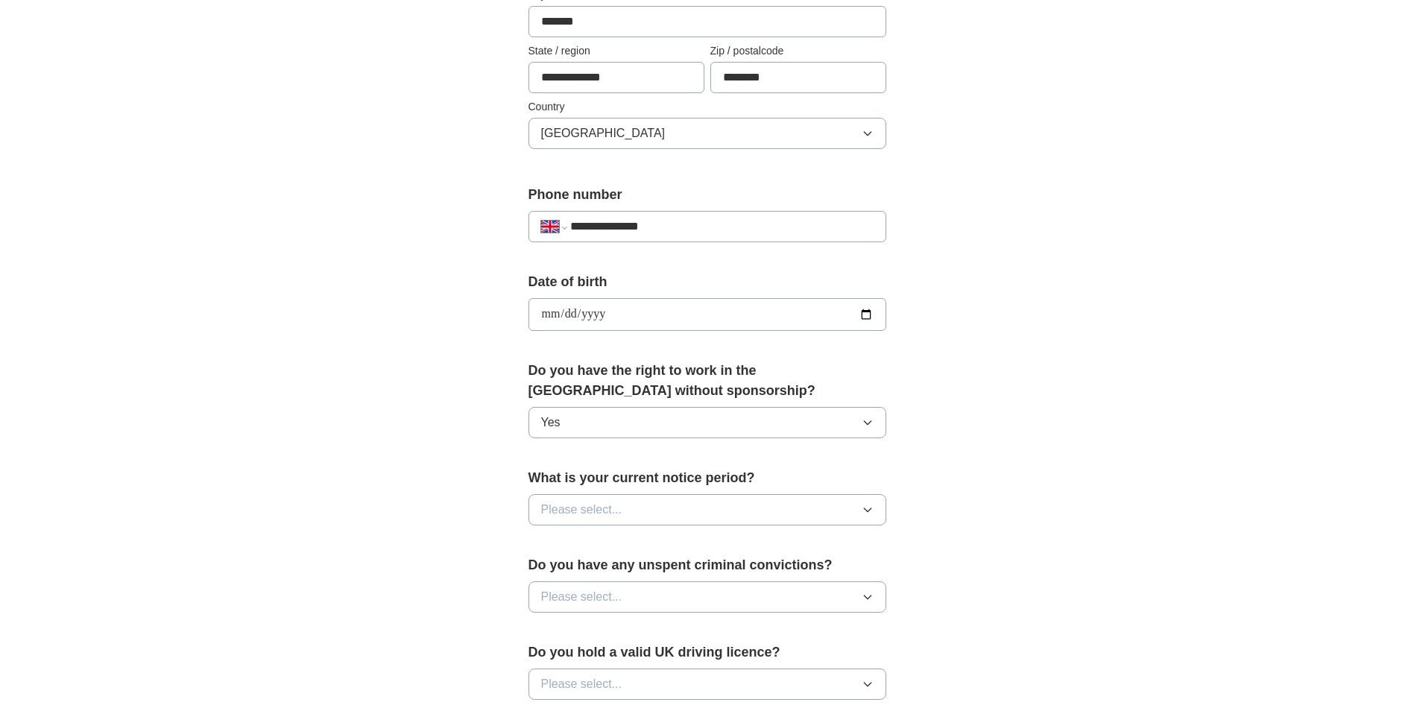
scroll to position [447, 0]
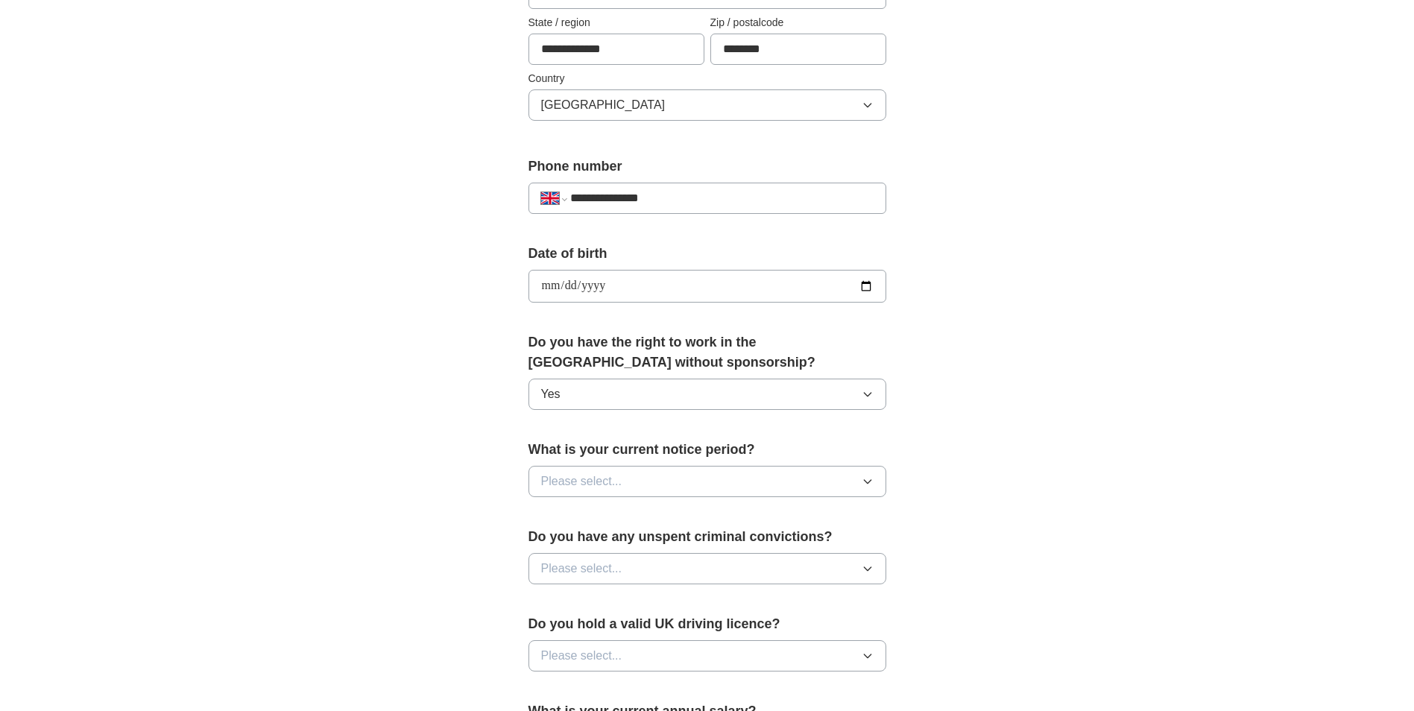
click at [672, 476] on button "Please select..." at bounding box center [708, 481] width 358 height 31
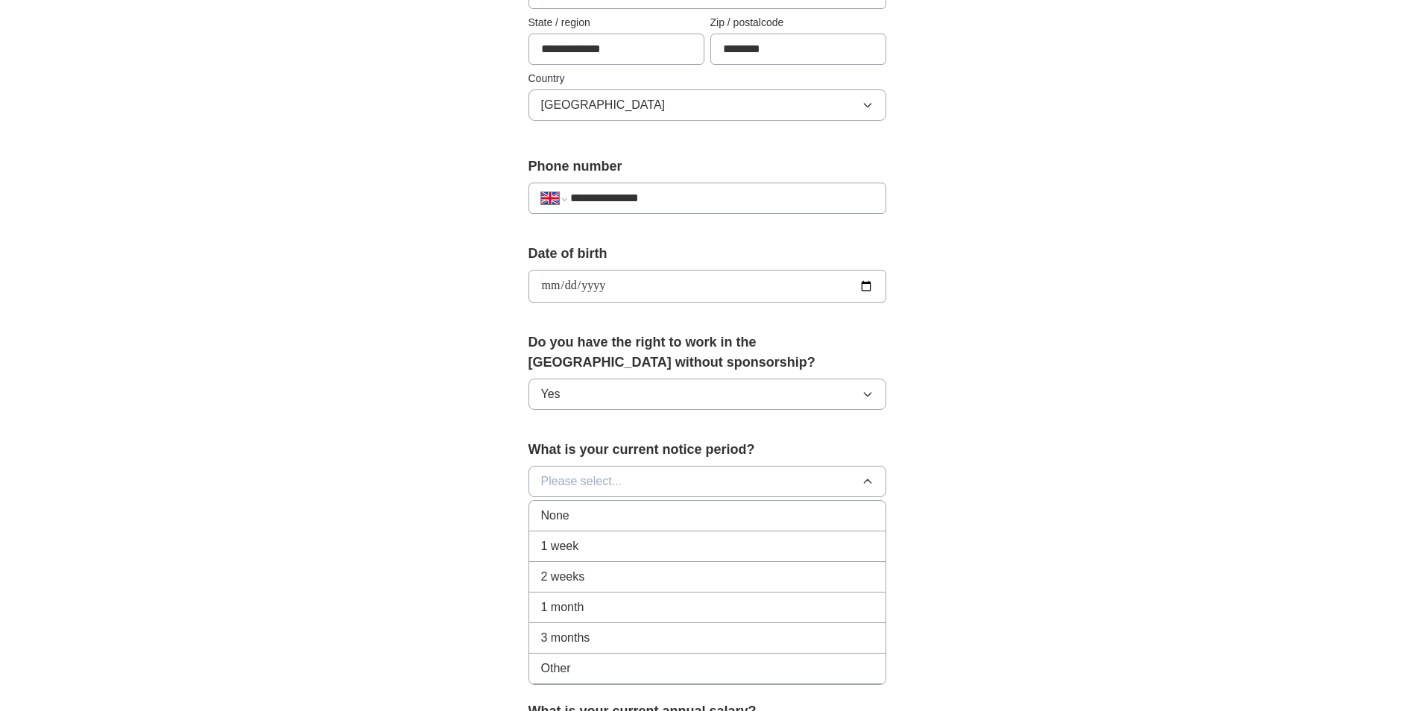
click at [591, 526] on li "None" at bounding box center [707, 516] width 356 height 31
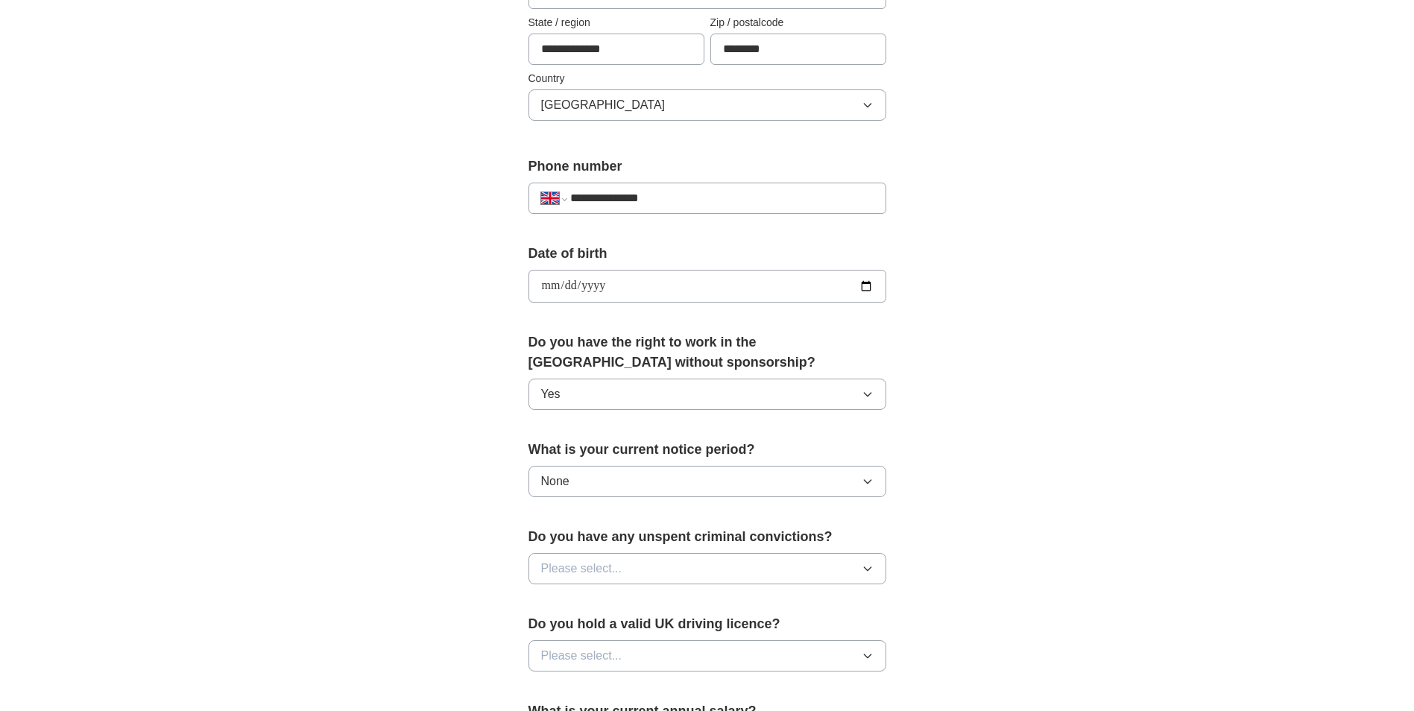
click at [671, 563] on button "Please select..." at bounding box center [708, 568] width 358 height 31
click at [640, 630] on div "No" at bounding box center [707, 634] width 333 height 18
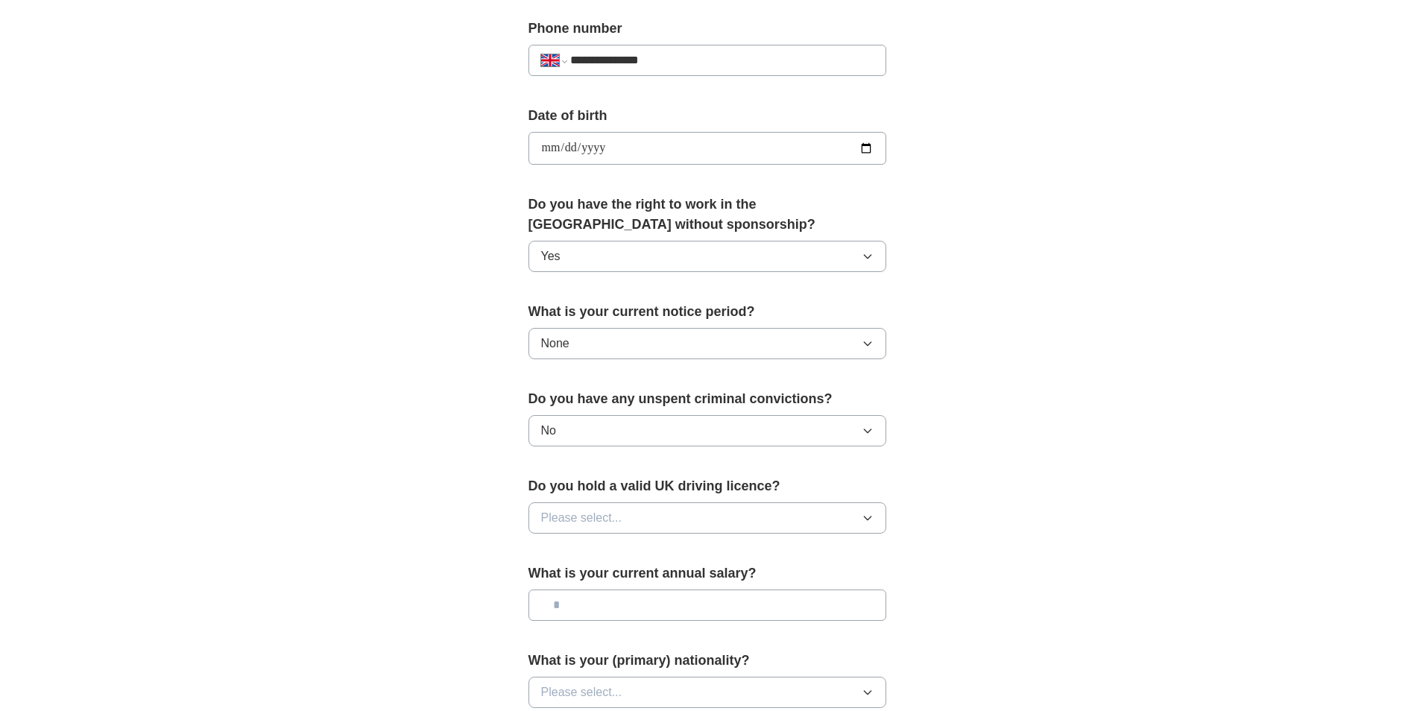
scroll to position [596, 0]
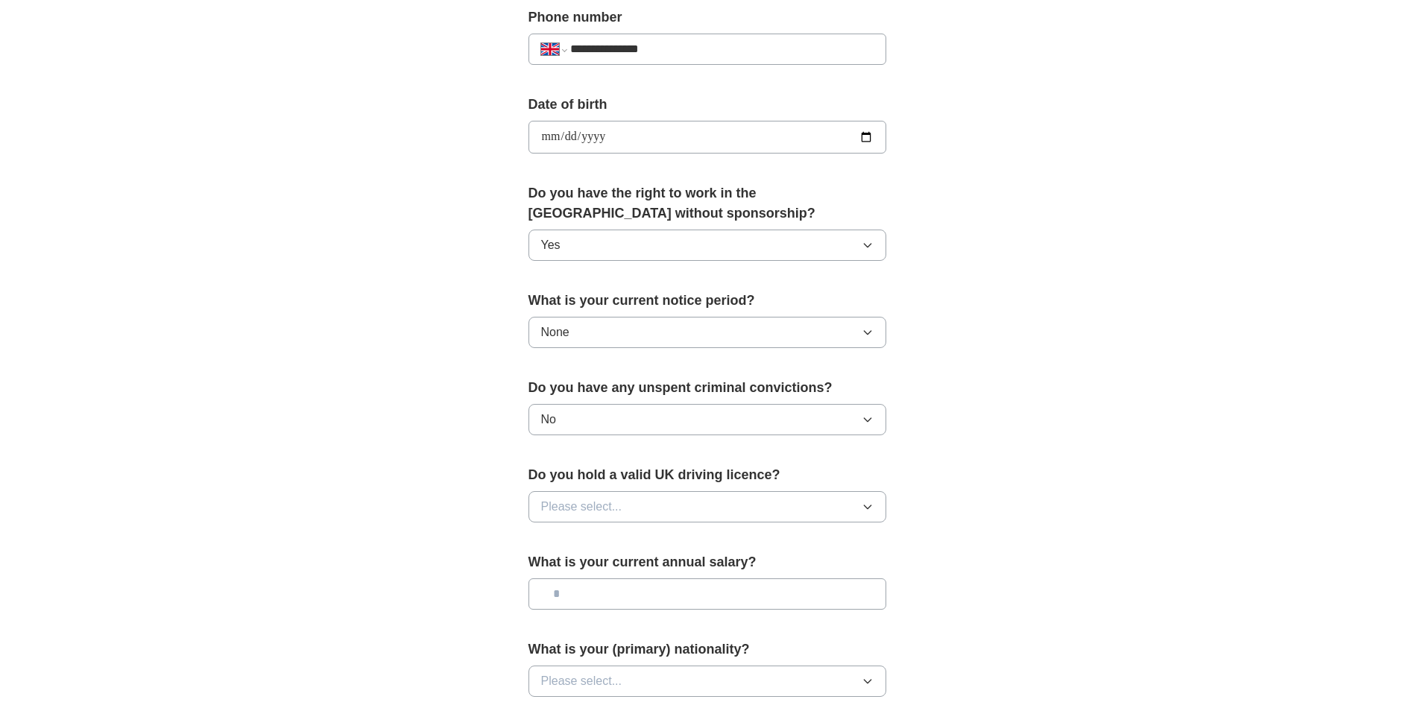
click at [623, 518] on button "Please select..." at bounding box center [708, 506] width 358 height 31
click at [607, 548] on div "Yes" at bounding box center [707, 541] width 333 height 18
click at [689, 585] on input "text" at bounding box center [708, 594] width 358 height 31
click at [675, 596] on input "text" at bounding box center [708, 594] width 358 height 31
type input "**"
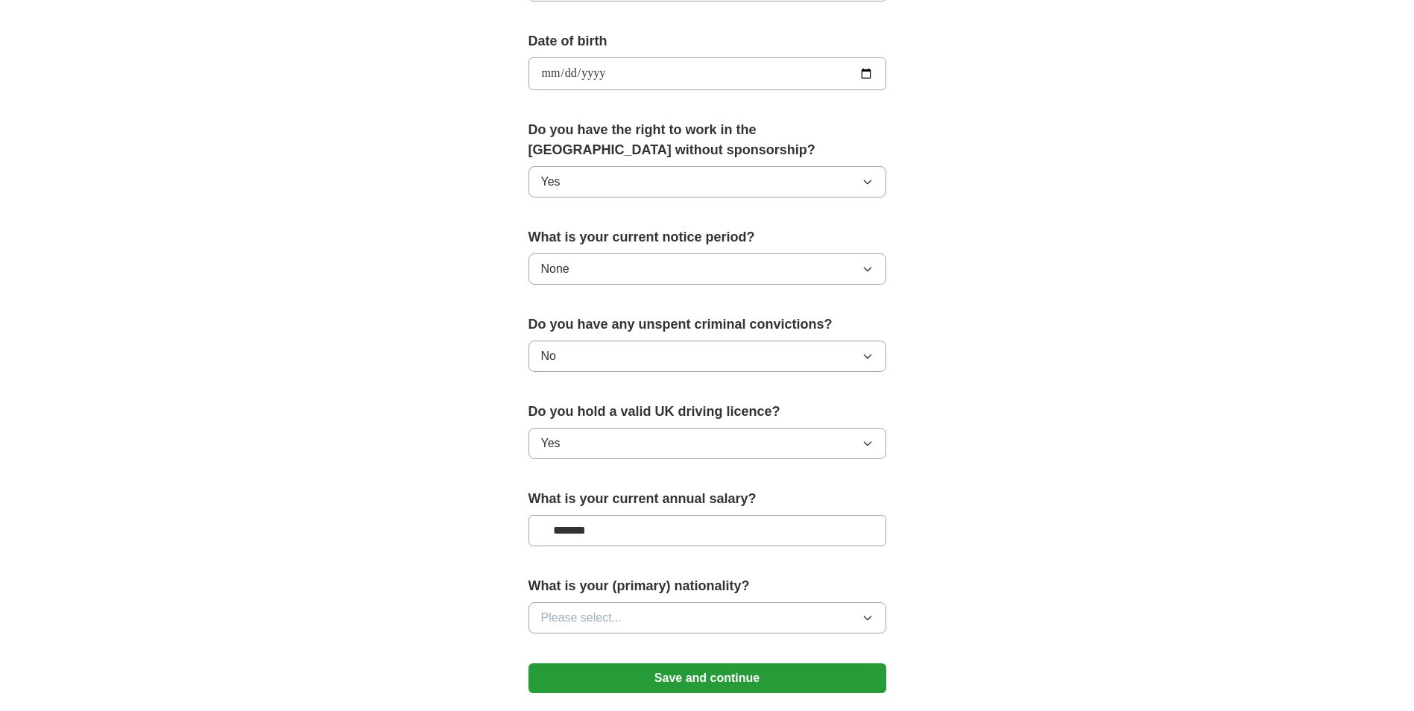
scroll to position [671, 0]
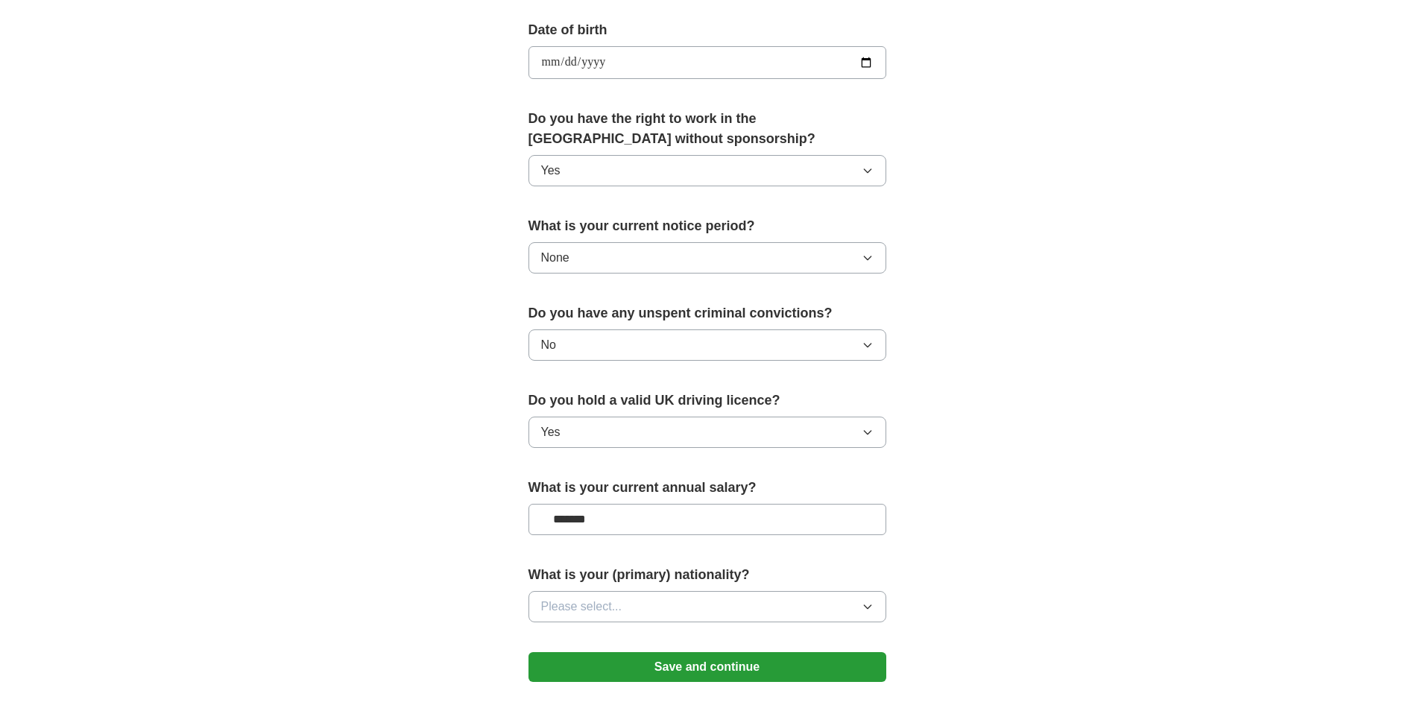
type input "*******"
click at [637, 611] on button "Please select..." at bounding box center [708, 606] width 358 height 31
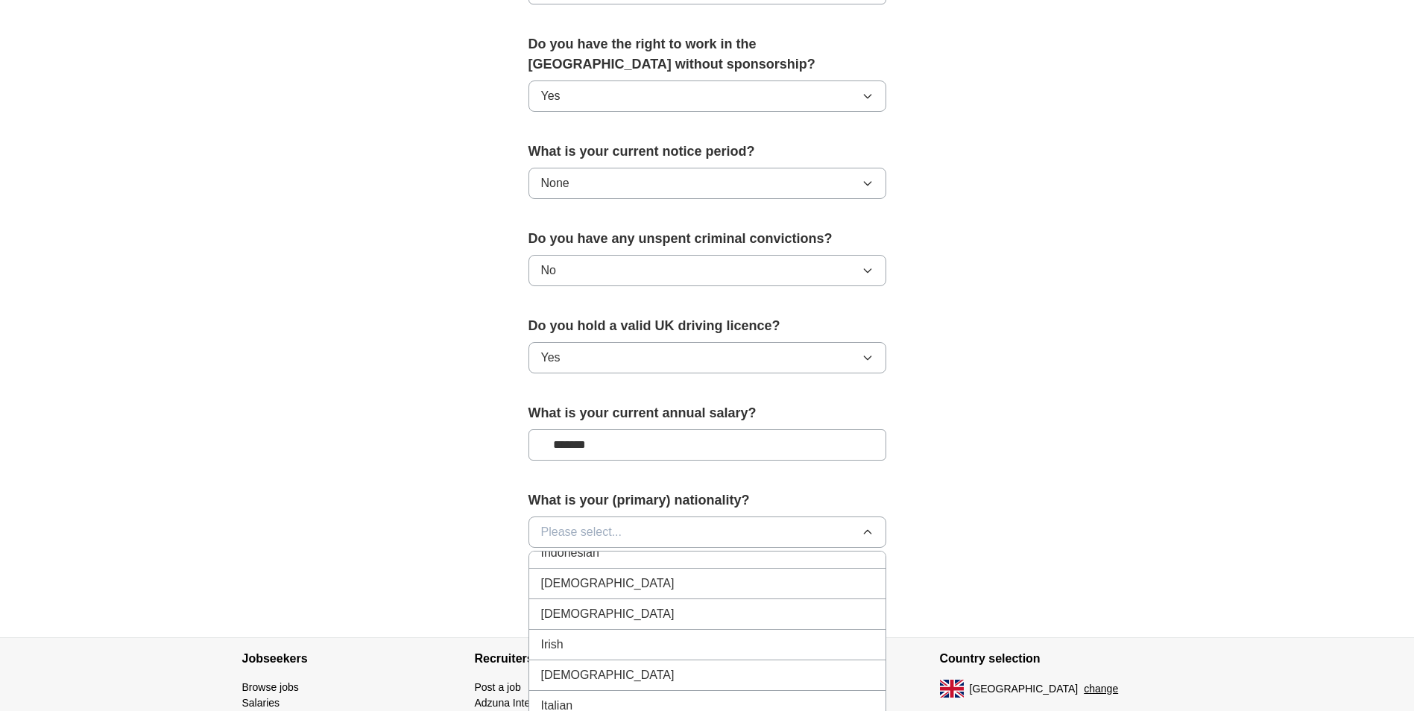
scroll to position [2535, 0]
click at [565, 593] on div "Irish" at bounding box center [707, 599] width 333 height 18
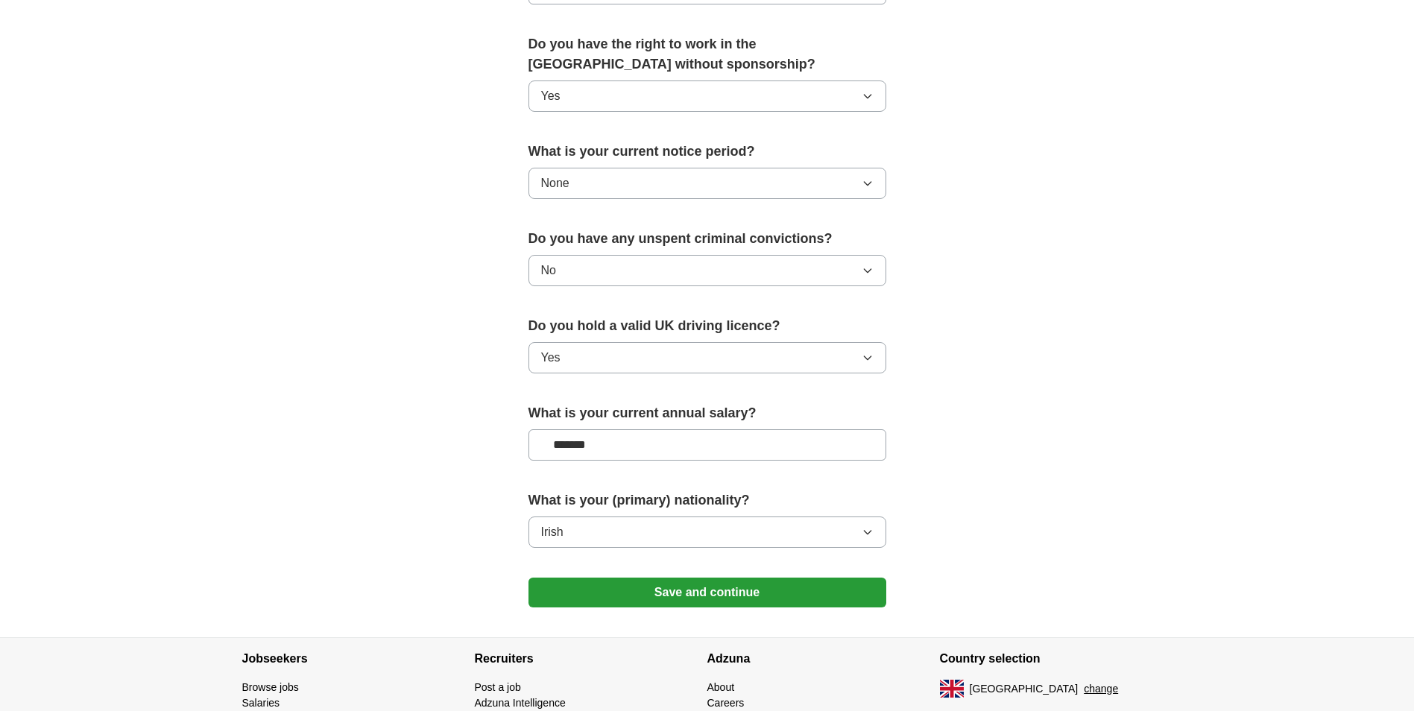
click at [766, 590] on button "Save and continue" at bounding box center [708, 593] width 358 height 30
